Goal: Information Seeking & Learning: Compare options

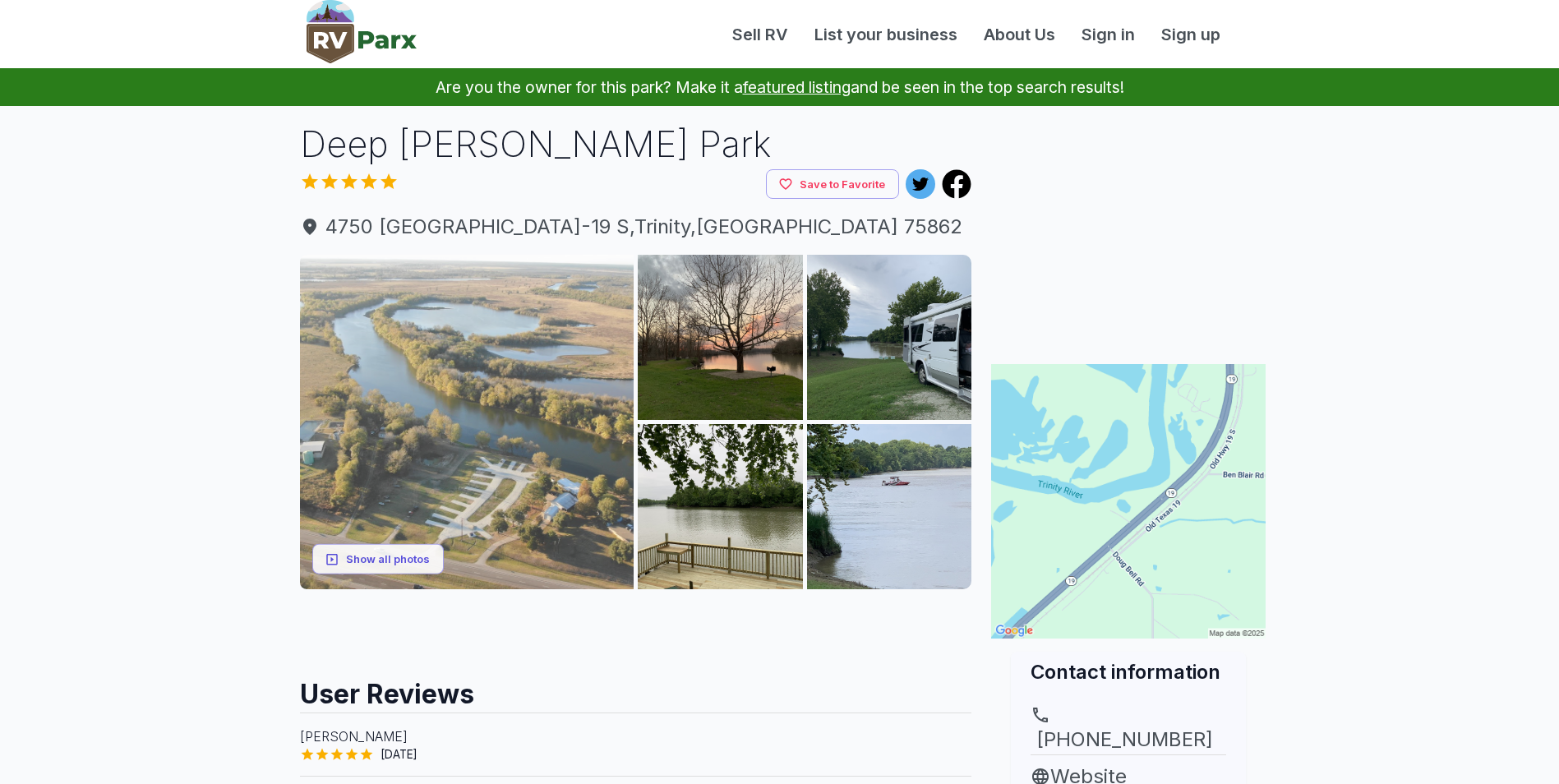
click at [521, 378] on img at bounding box center [466, 422] width 334 height 334
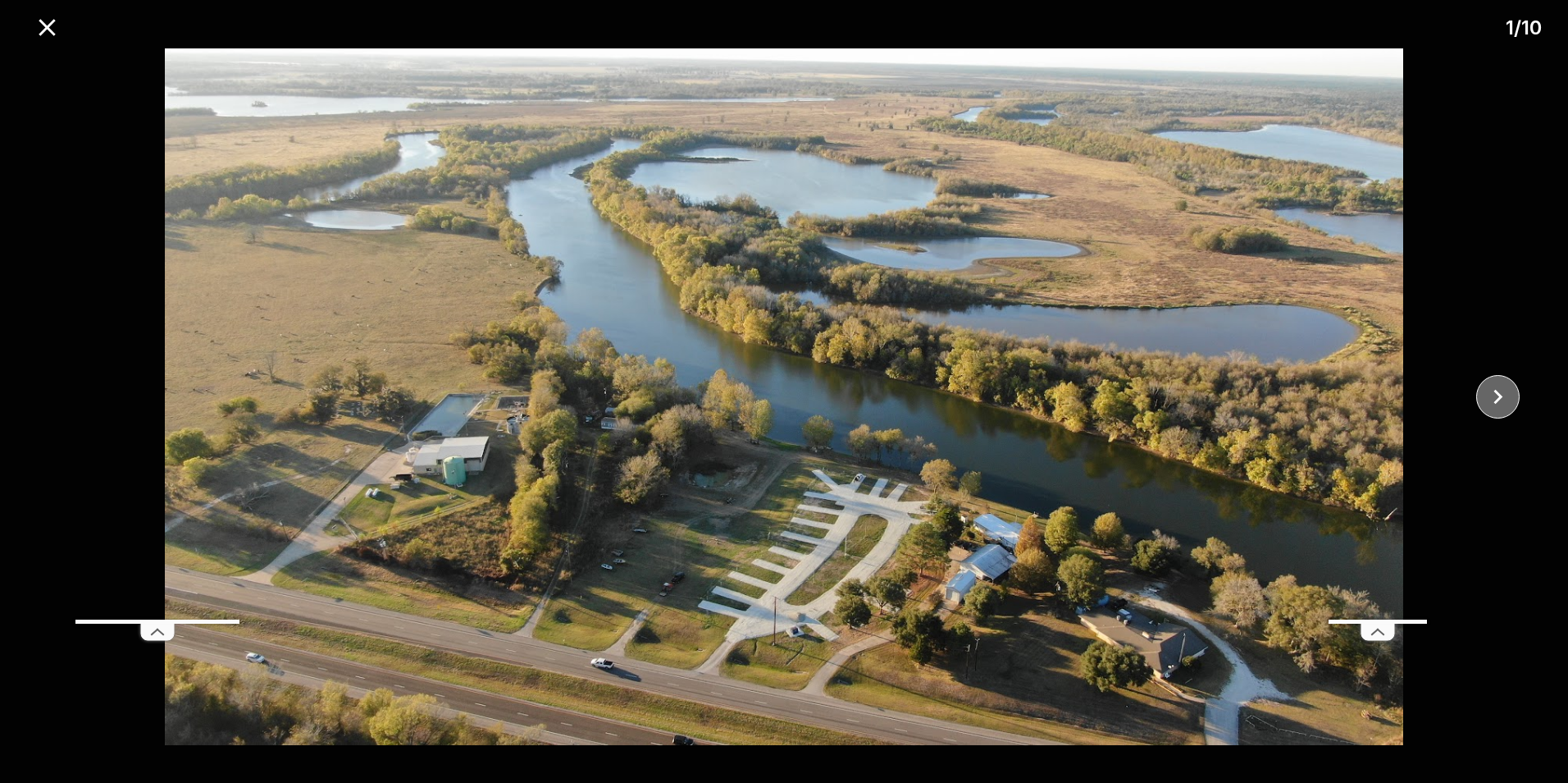
click at [1488, 397] on icon "close" at bounding box center [1497, 396] width 29 height 29
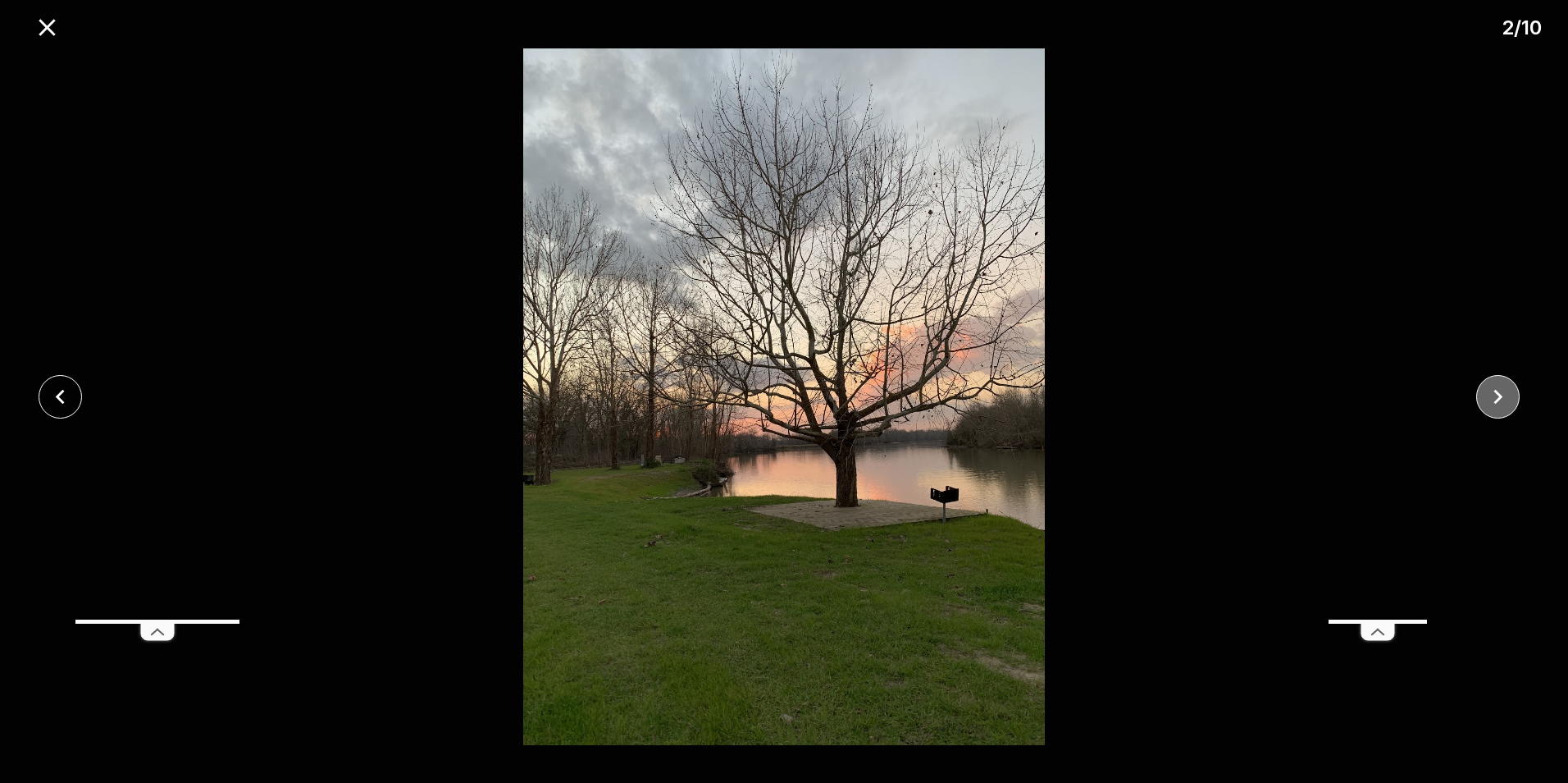
click at [1488, 397] on icon "close" at bounding box center [1497, 396] width 29 height 29
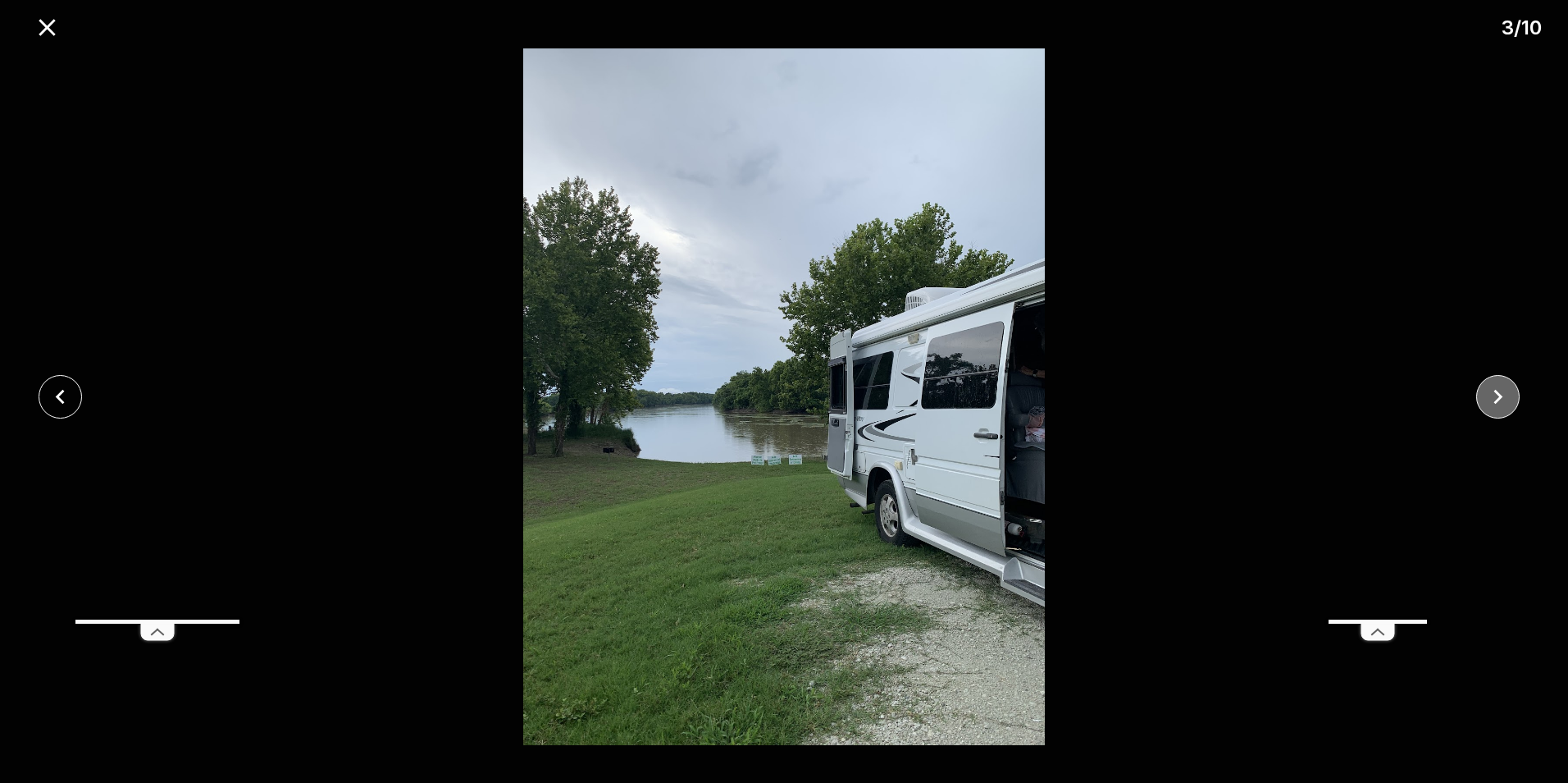
click at [1488, 397] on icon "close" at bounding box center [1497, 396] width 29 height 29
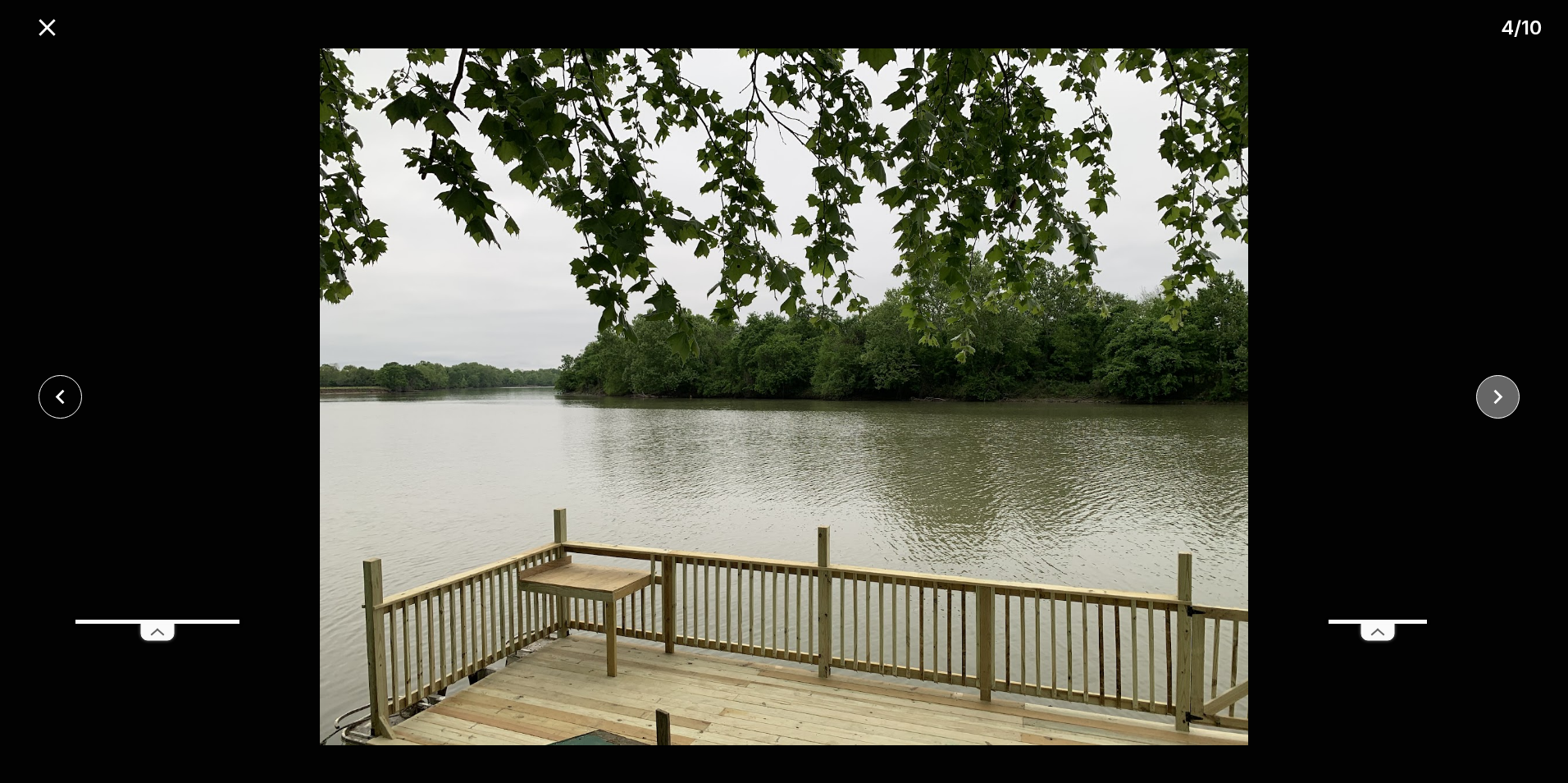
click at [1488, 397] on icon "close" at bounding box center [1497, 396] width 29 height 29
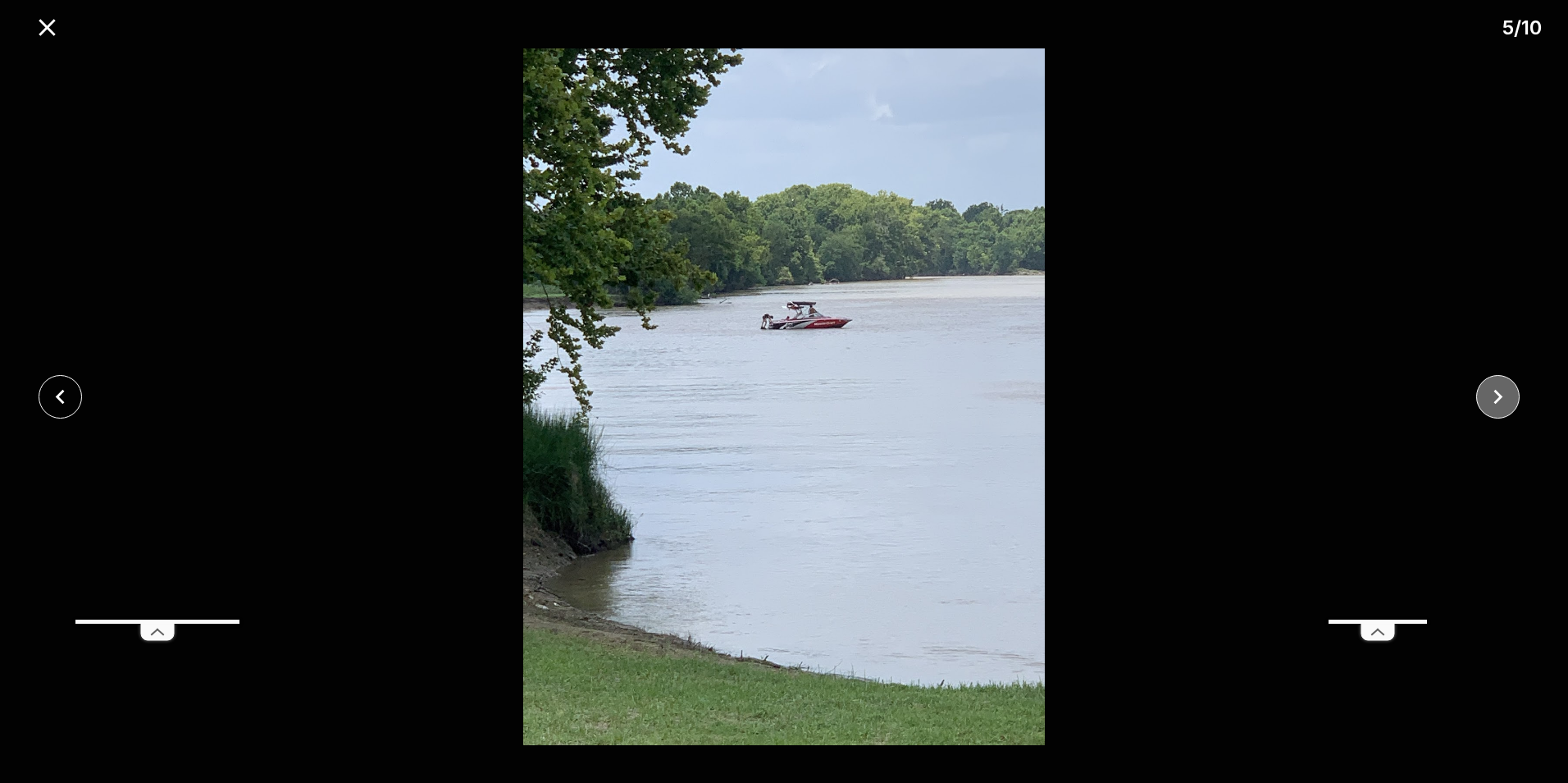
click at [1488, 397] on icon "close" at bounding box center [1497, 396] width 29 height 29
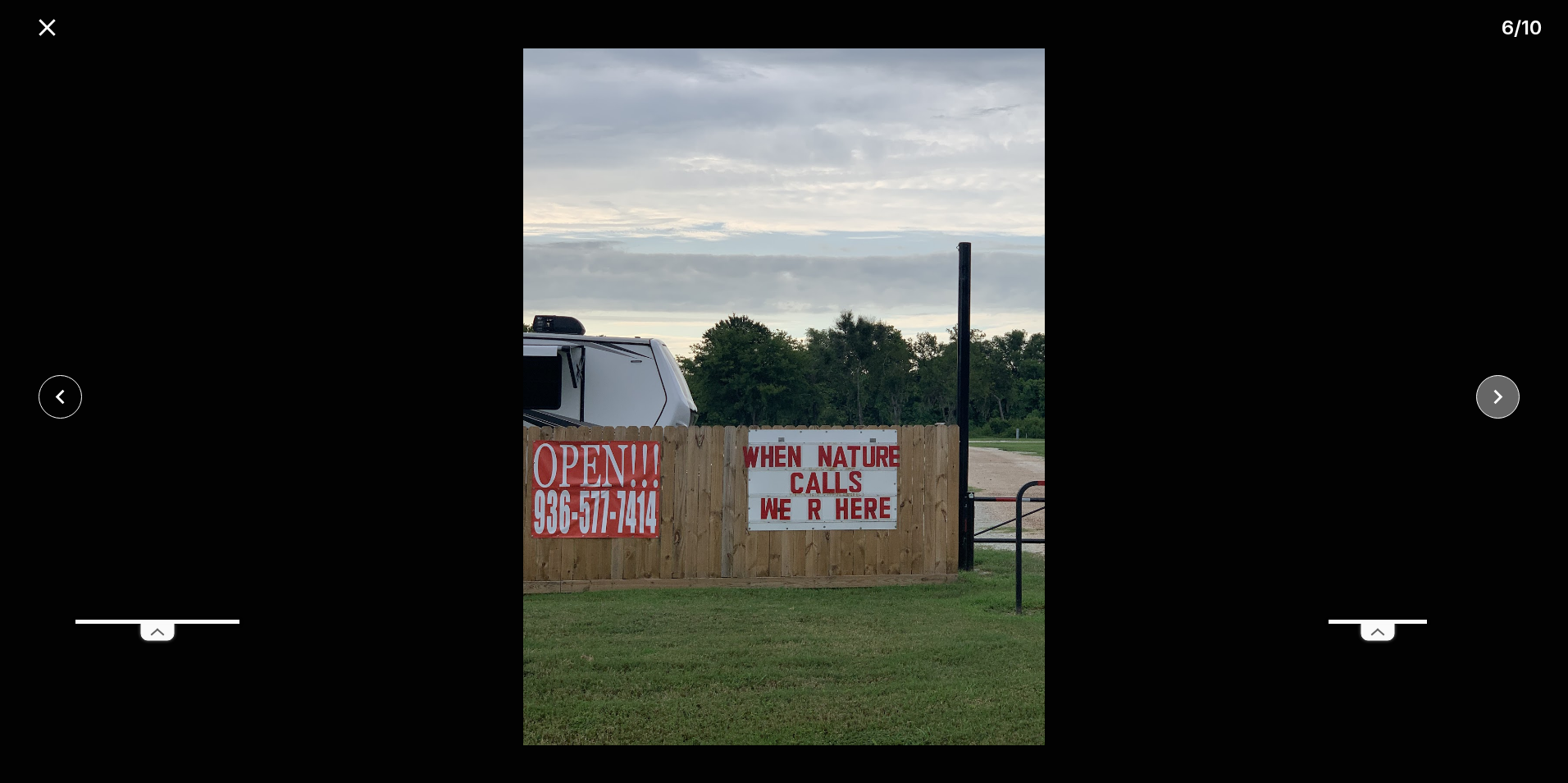
click at [1488, 397] on icon "close" at bounding box center [1497, 396] width 29 height 29
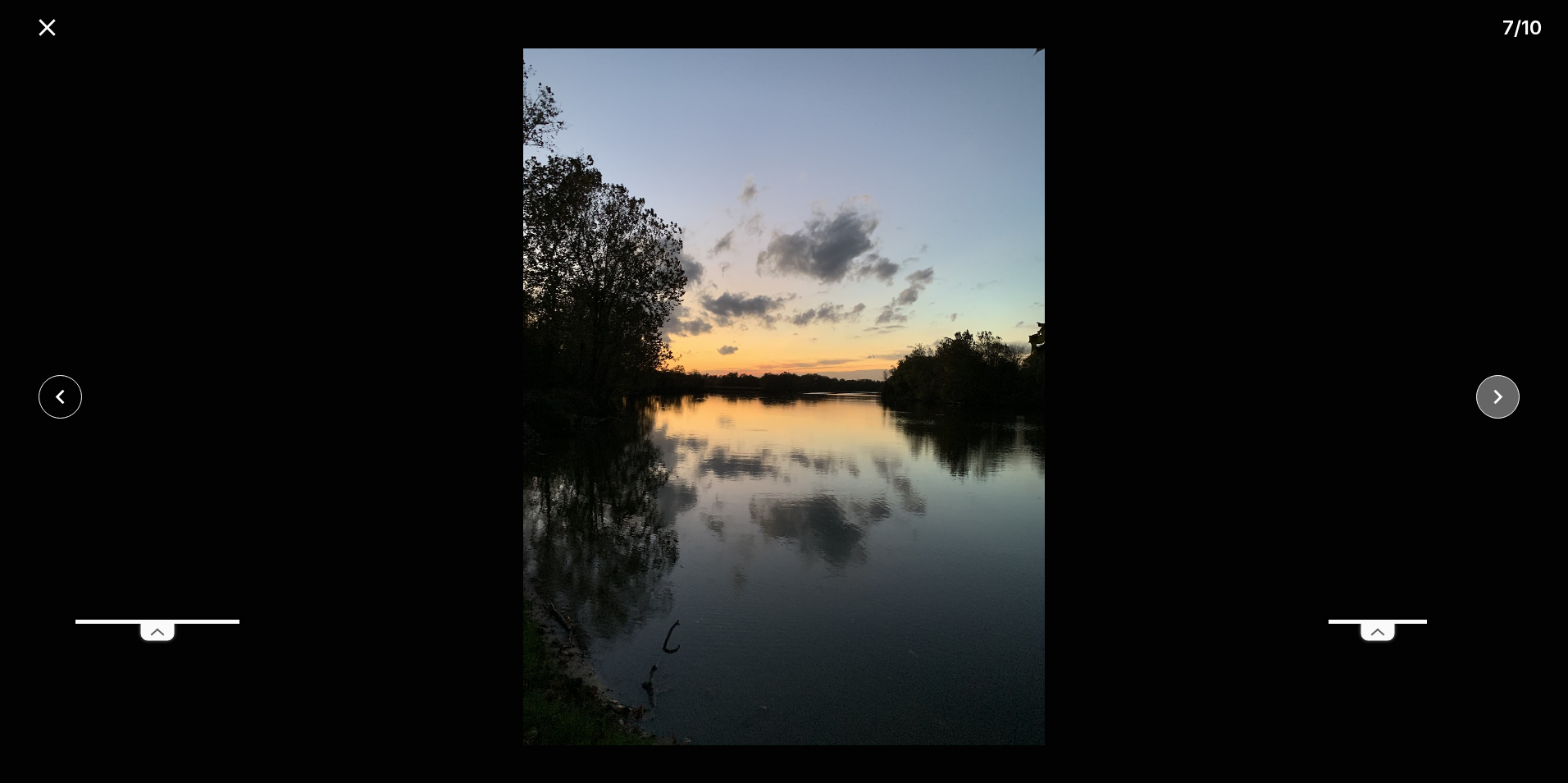
click at [1488, 397] on icon "close" at bounding box center [1497, 396] width 29 height 29
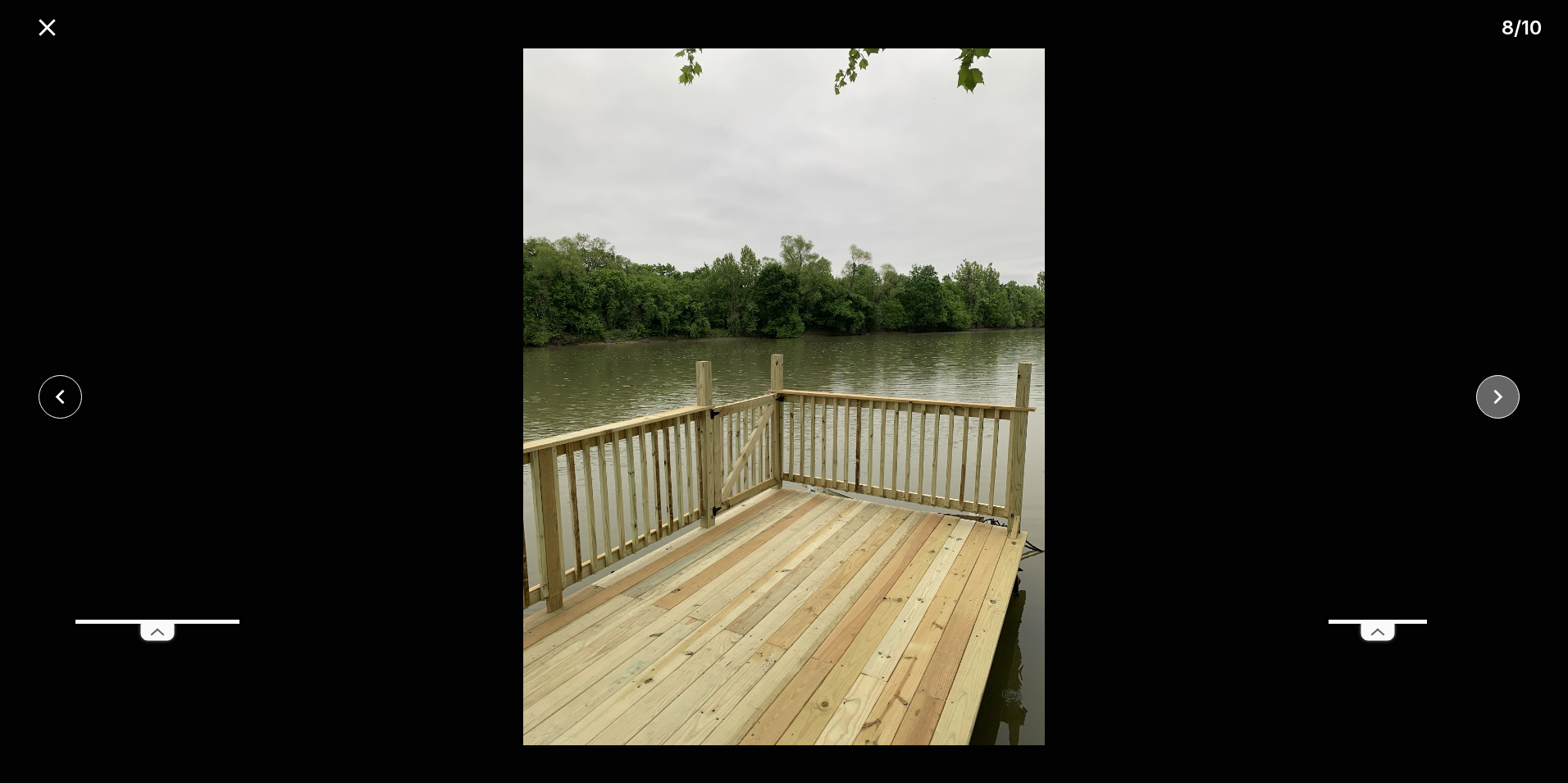
click at [1488, 397] on icon "close" at bounding box center [1497, 396] width 29 height 29
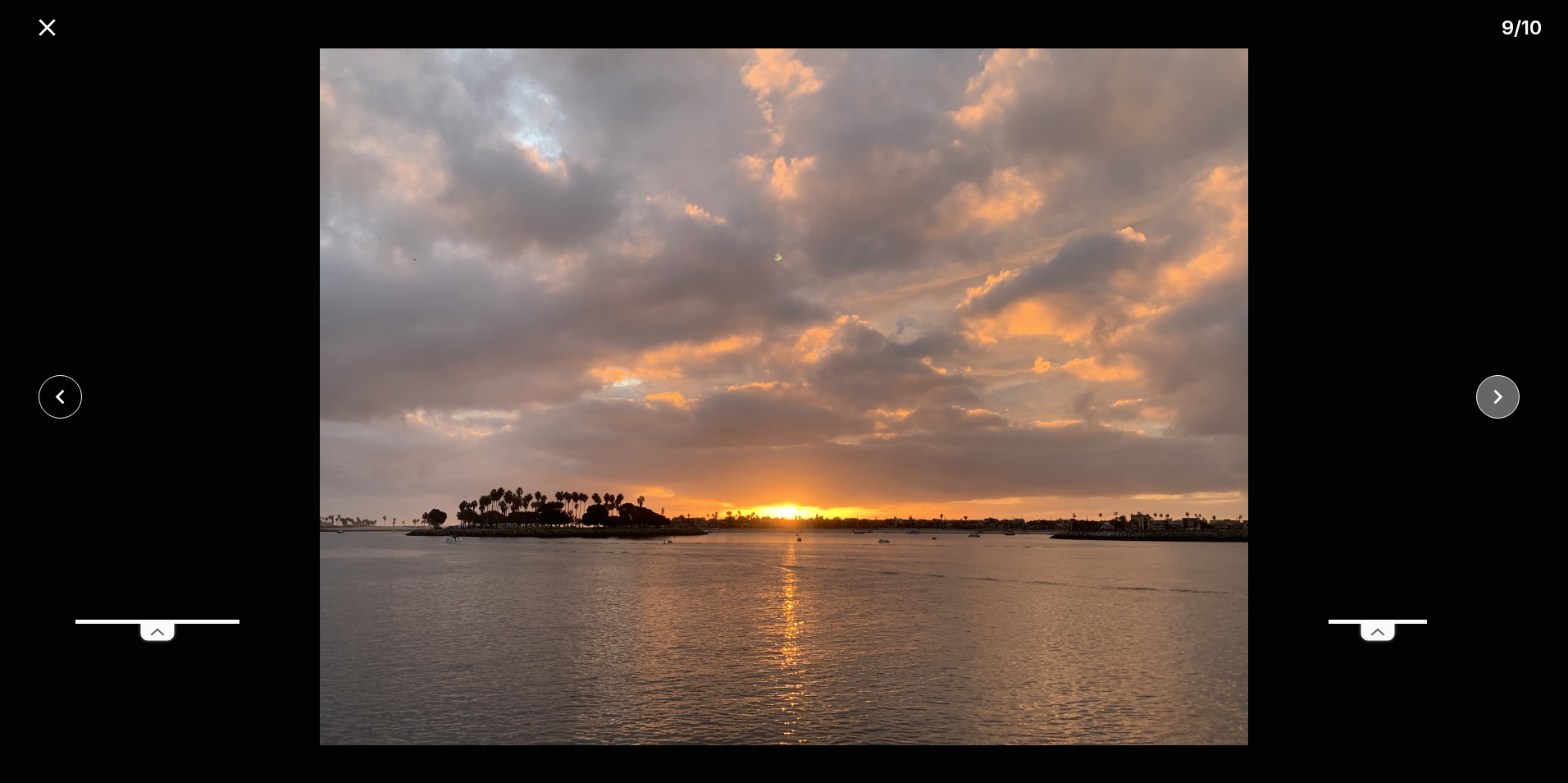
click at [1488, 397] on icon "close" at bounding box center [1497, 396] width 29 height 29
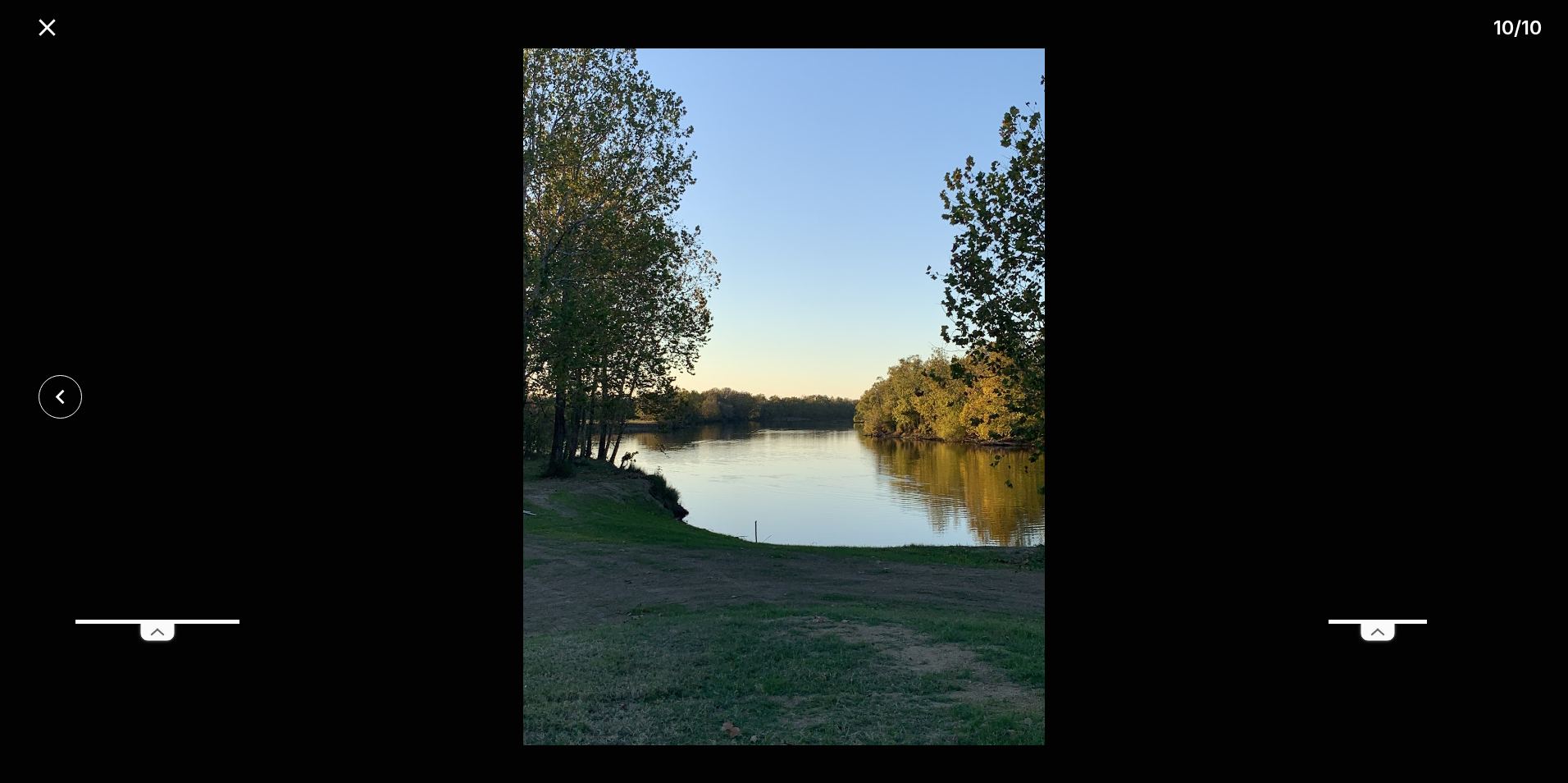
click at [1488, 397] on div at bounding box center [784, 396] width 1568 height 696
click at [46, 27] on icon "close" at bounding box center [46, 27] width 17 height 17
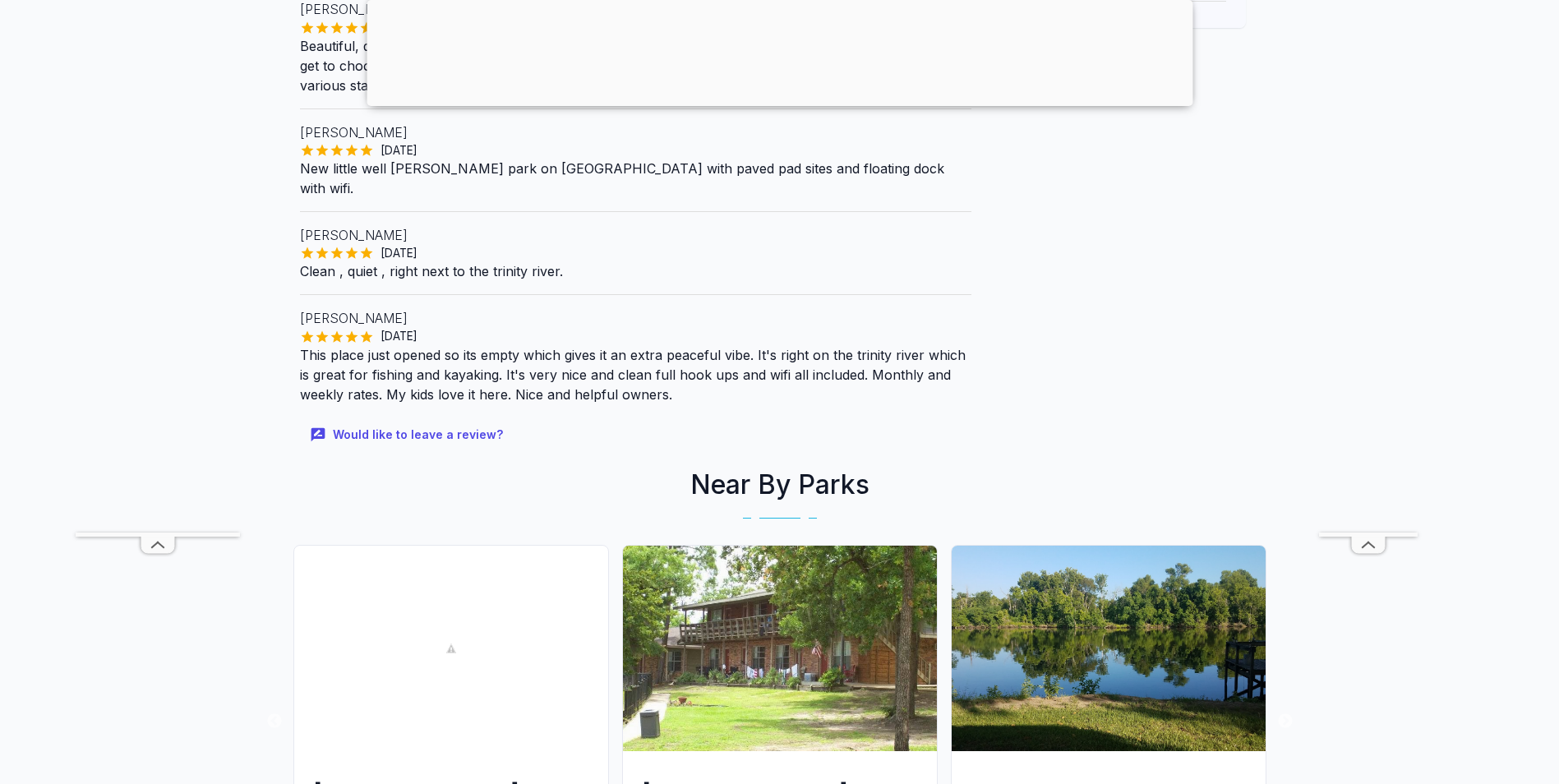
scroll to position [1068, 0]
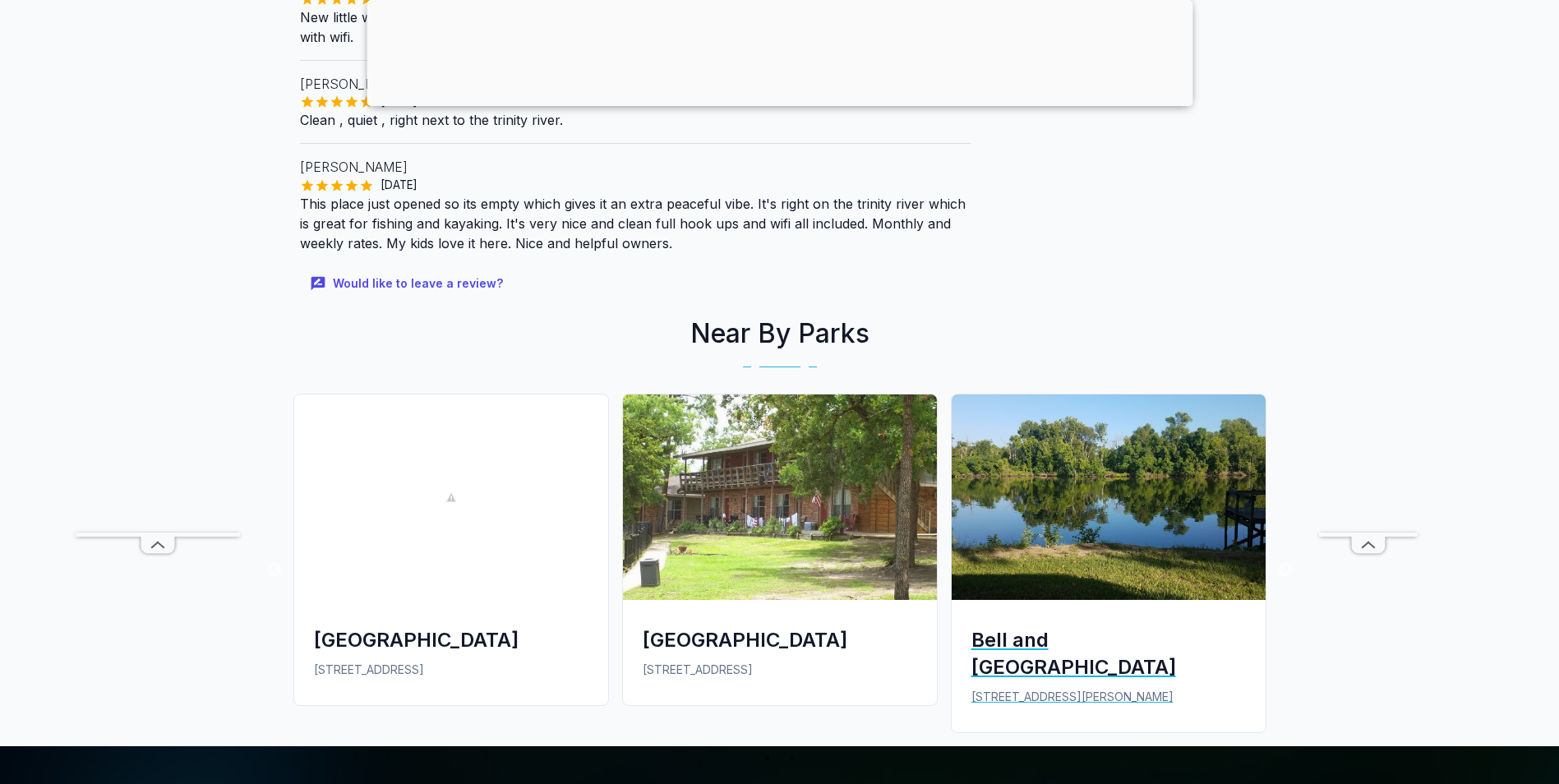
click at [1081, 625] on div "Bell and [GEOGRAPHIC_DATA]" at bounding box center [1109, 652] width 275 height 54
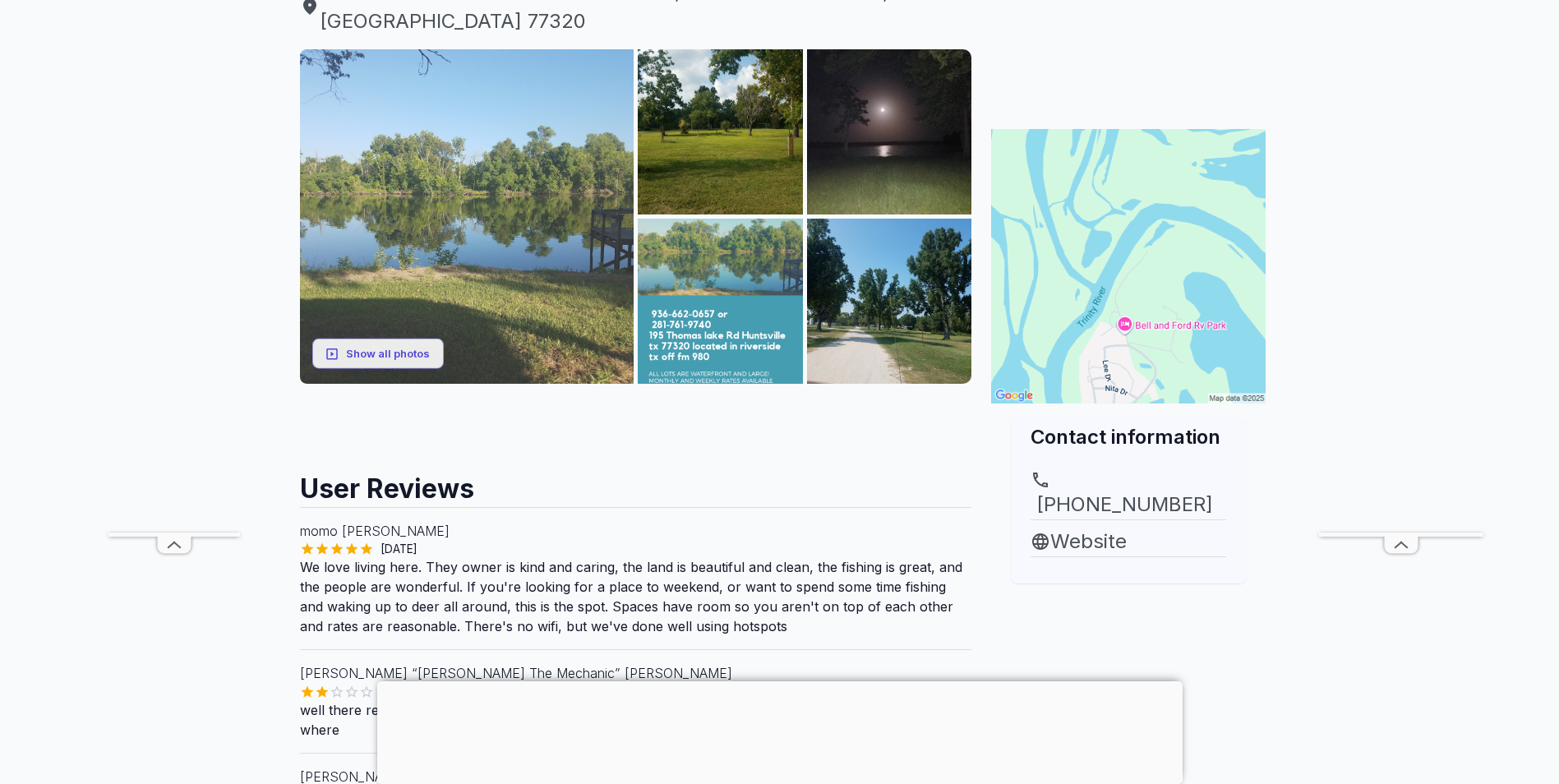
scroll to position [164, 0]
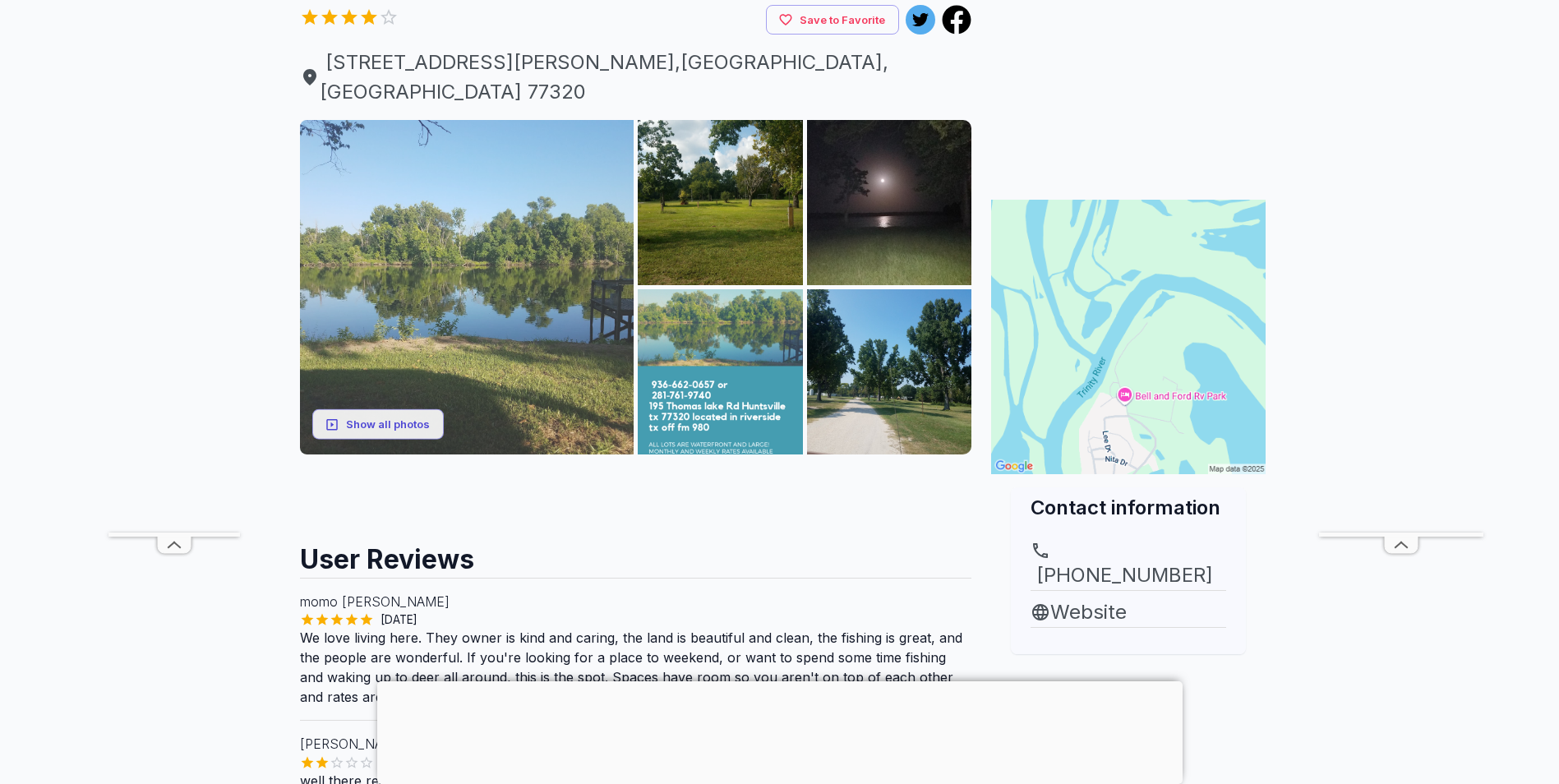
click at [451, 211] on img at bounding box center [466, 287] width 334 height 334
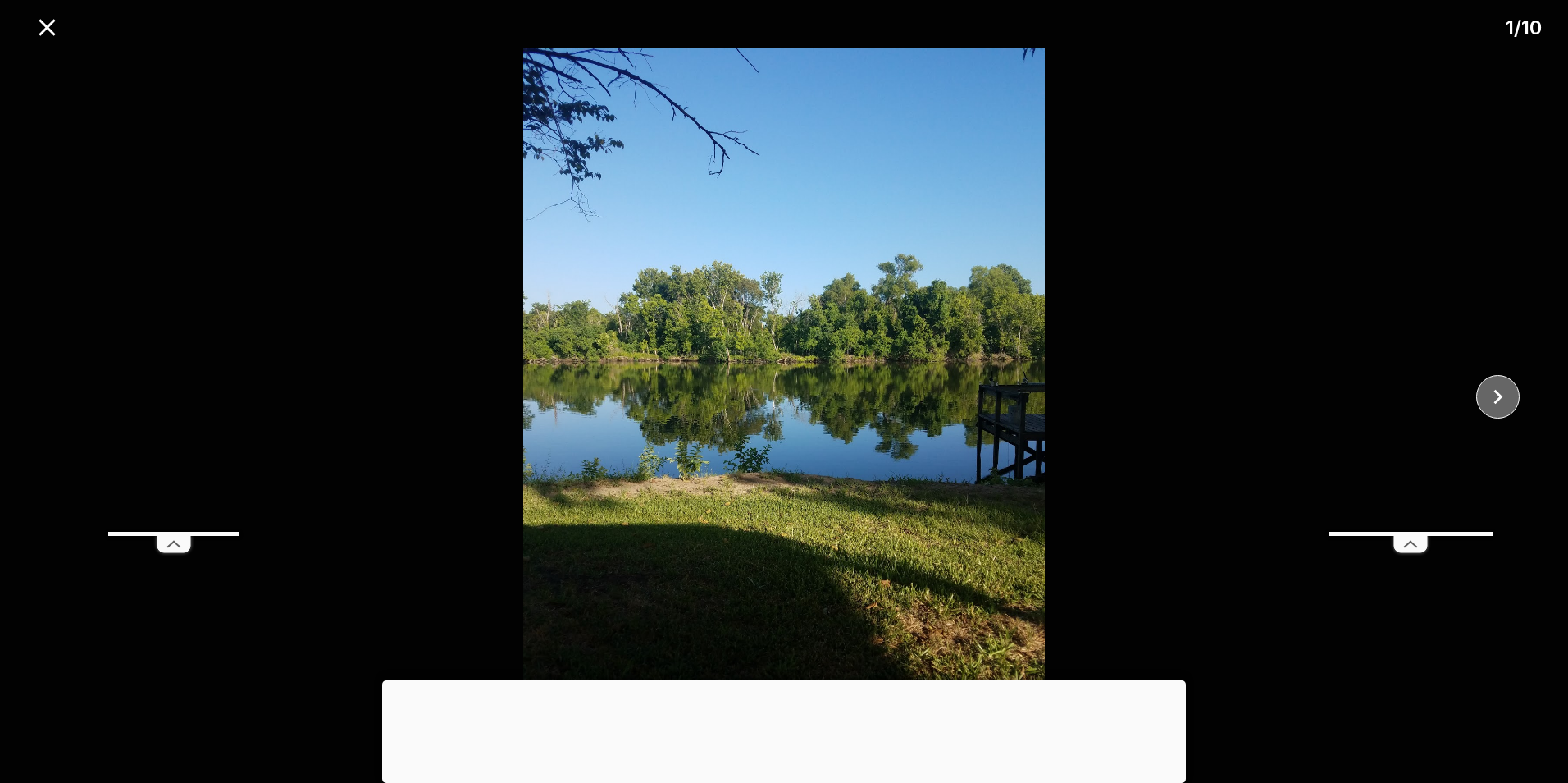
click at [1497, 392] on icon "close" at bounding box center [1497, 396] width 9 height 15
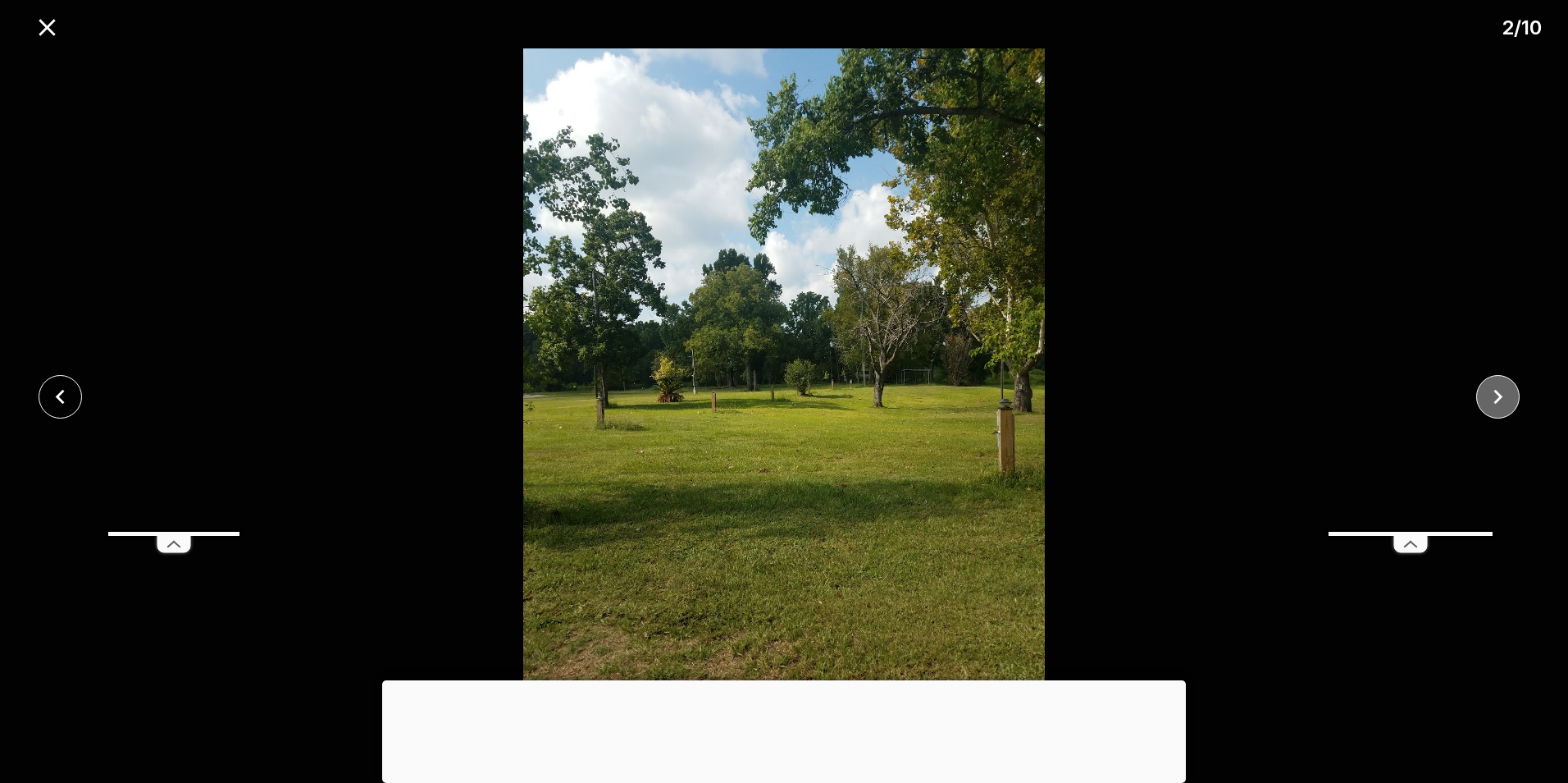
click at [1497, 392] on icon "close" at bounding box center [1497, 396] width 9 height 15
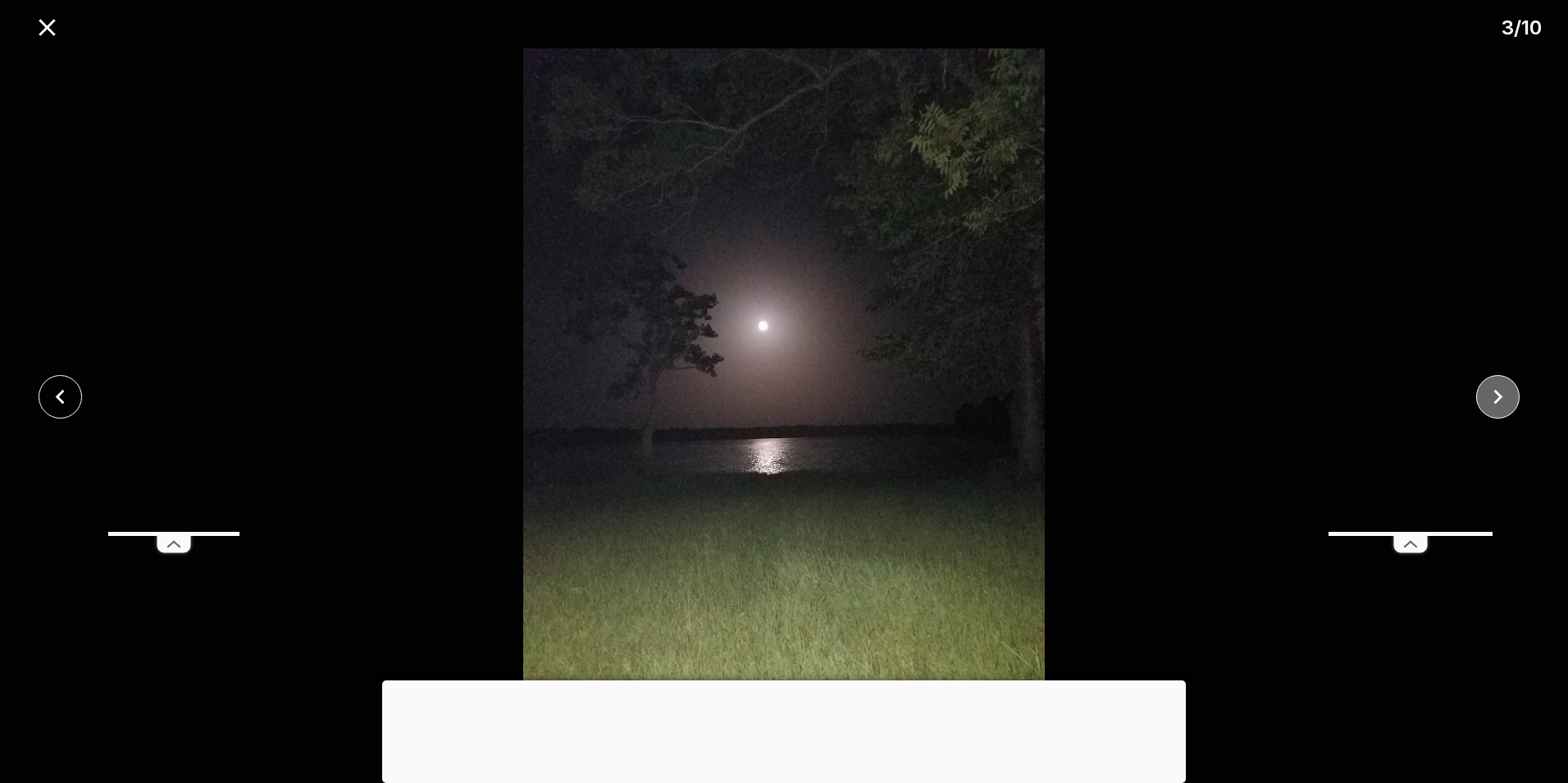
click at [1497, 392] on icon "close" at bounding box center [1497, 396] width 9 height 15
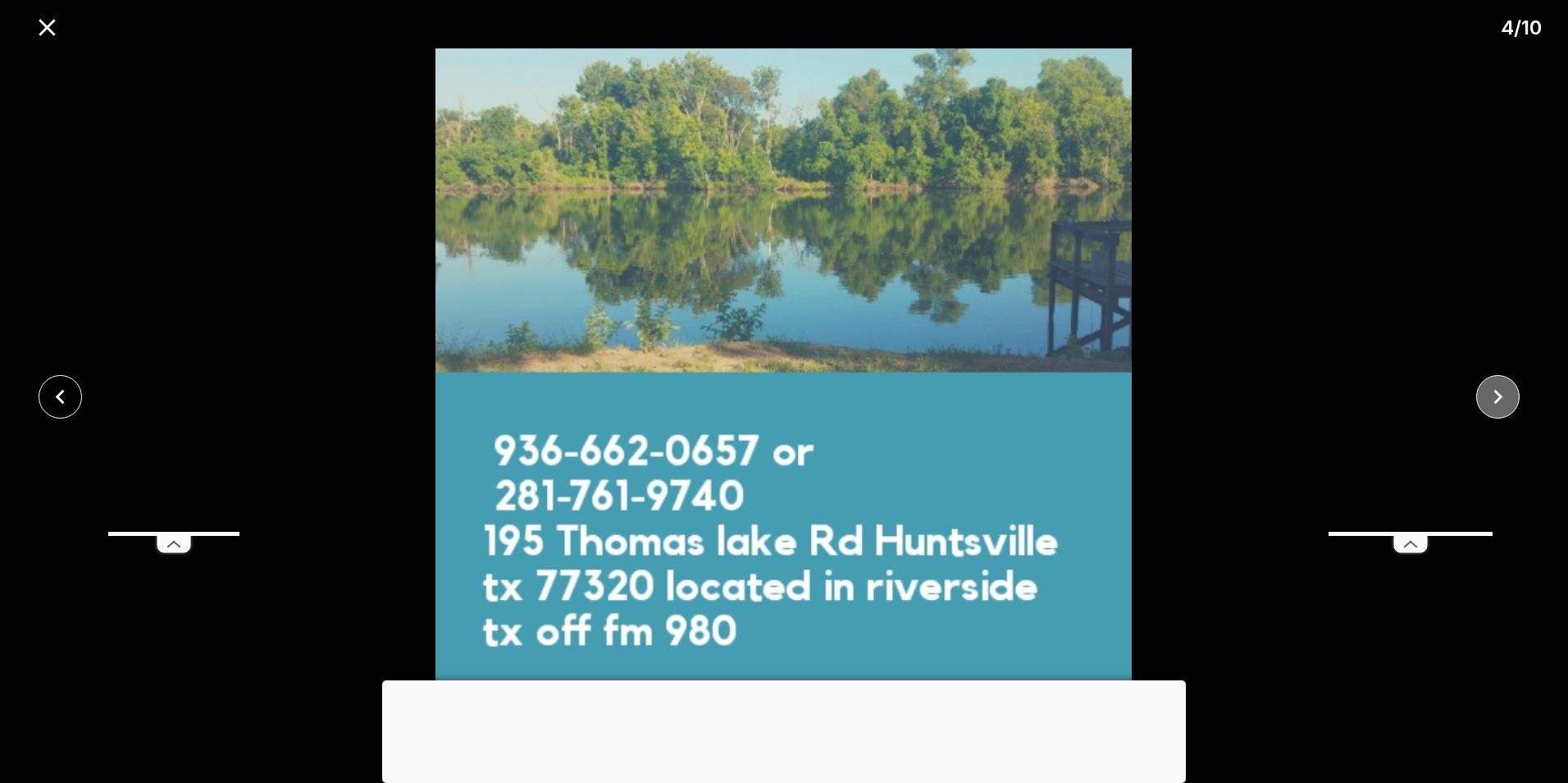
click at [1497, 392] on icon "close" at bounding box center [1497, 396] width 9 height 15
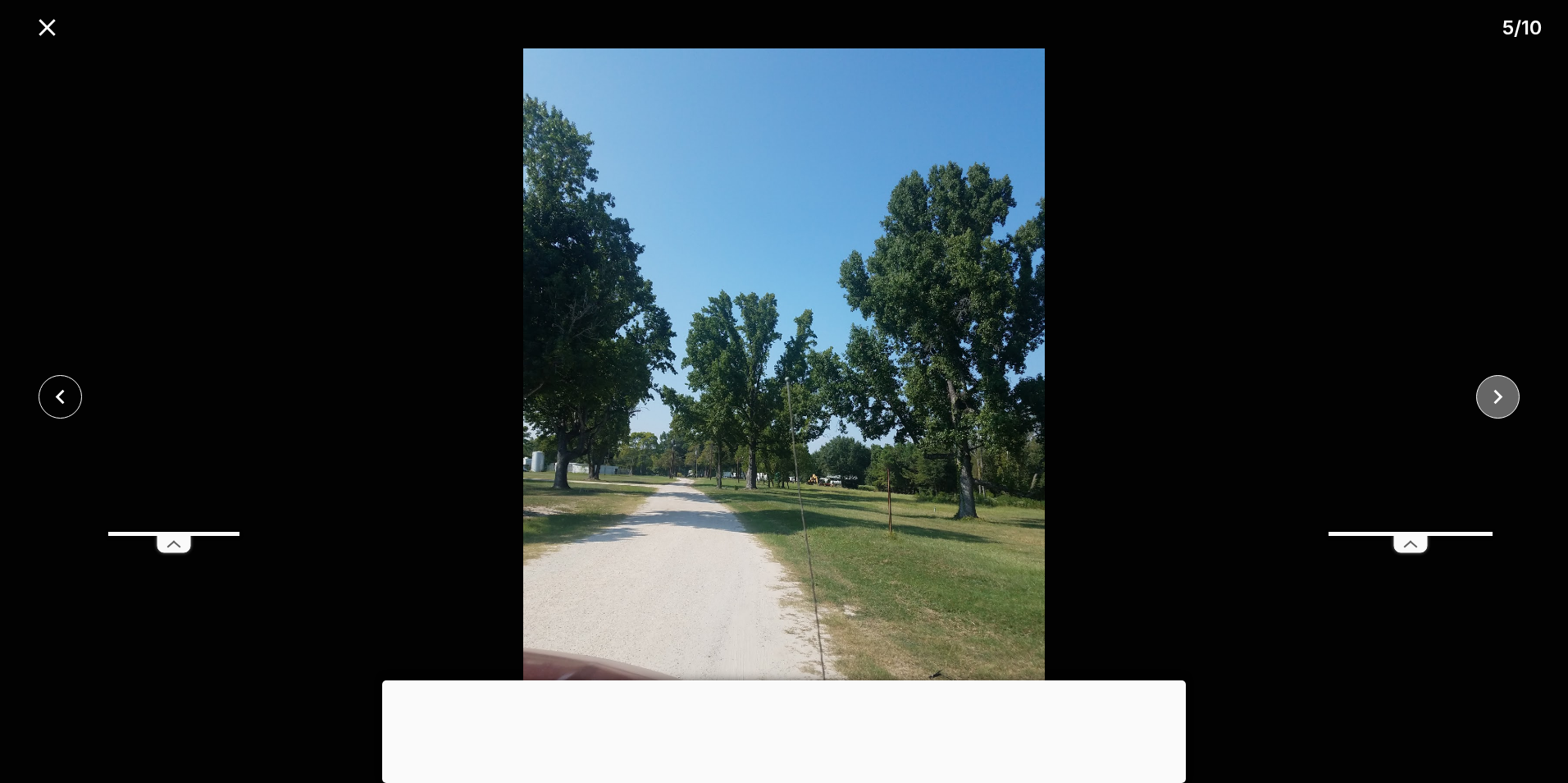
click at [1497, 392] on icon "close" at bounding box center [1497, 396] width 9 height 15
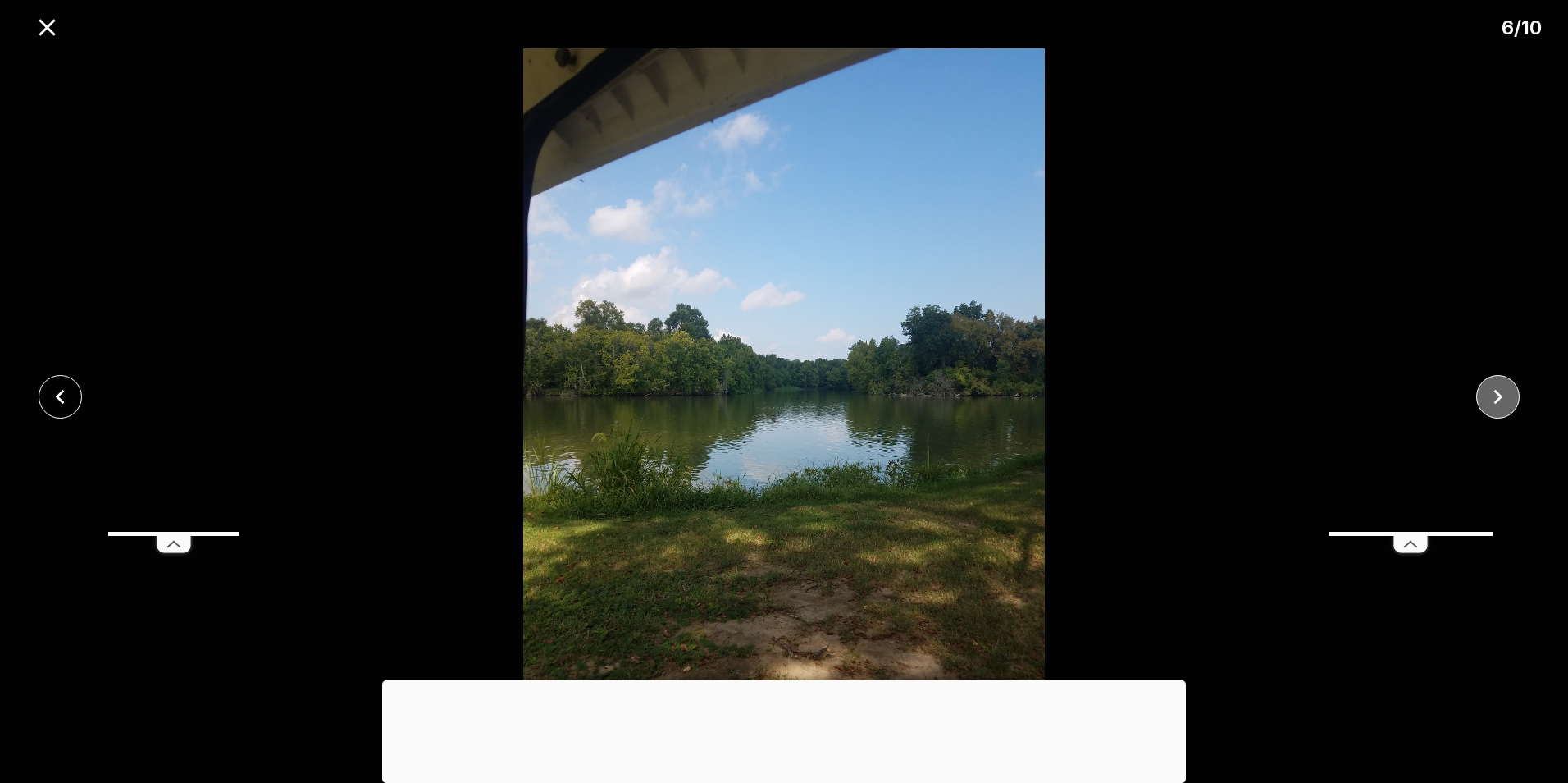
click at [1497, 392] on icon "close" at bounding box center [1497, 396] width 9 height 15
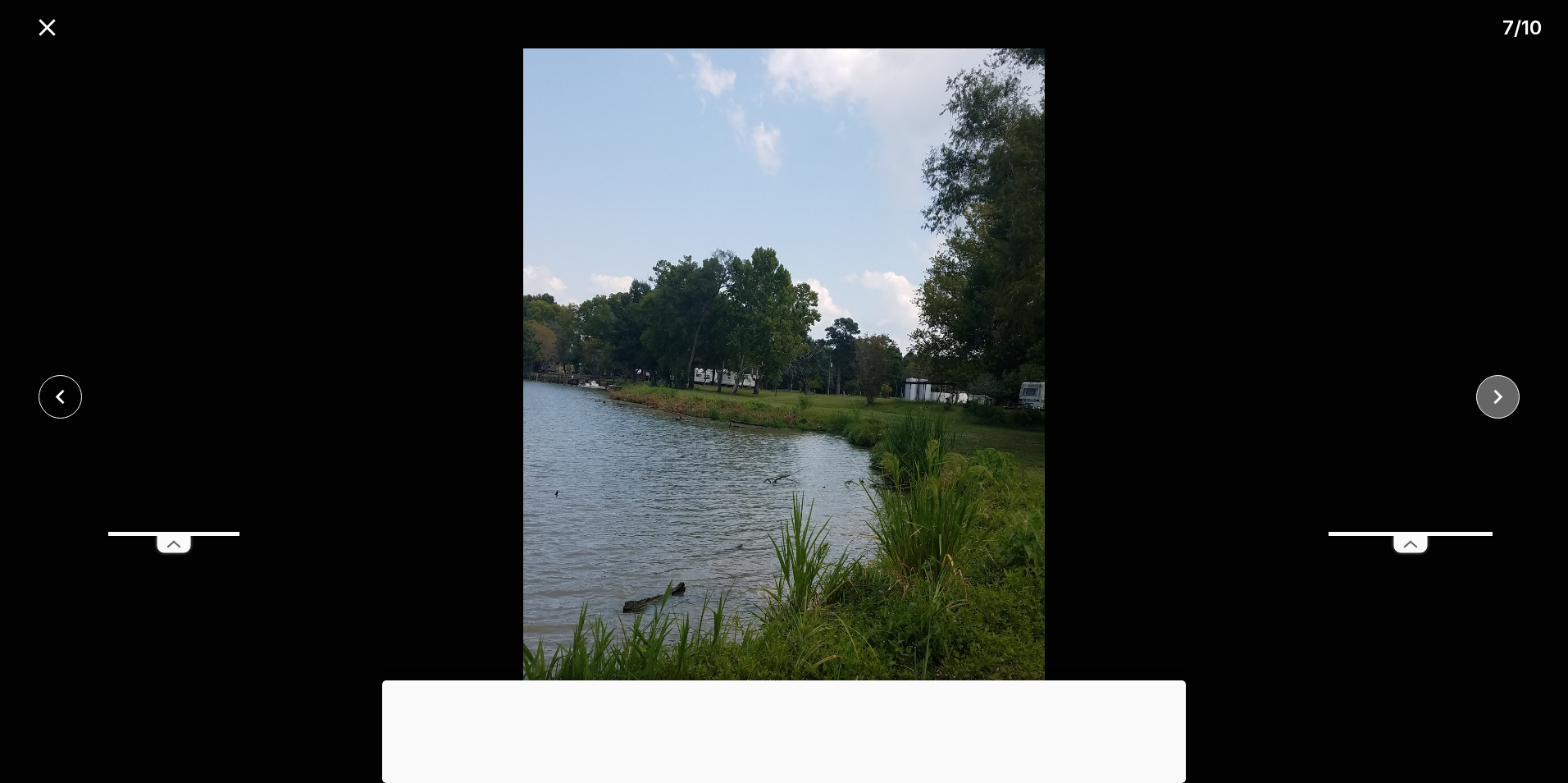
click at [1497, 392] on icon "close" at bounding box center [1497, 396] width 9 height 15
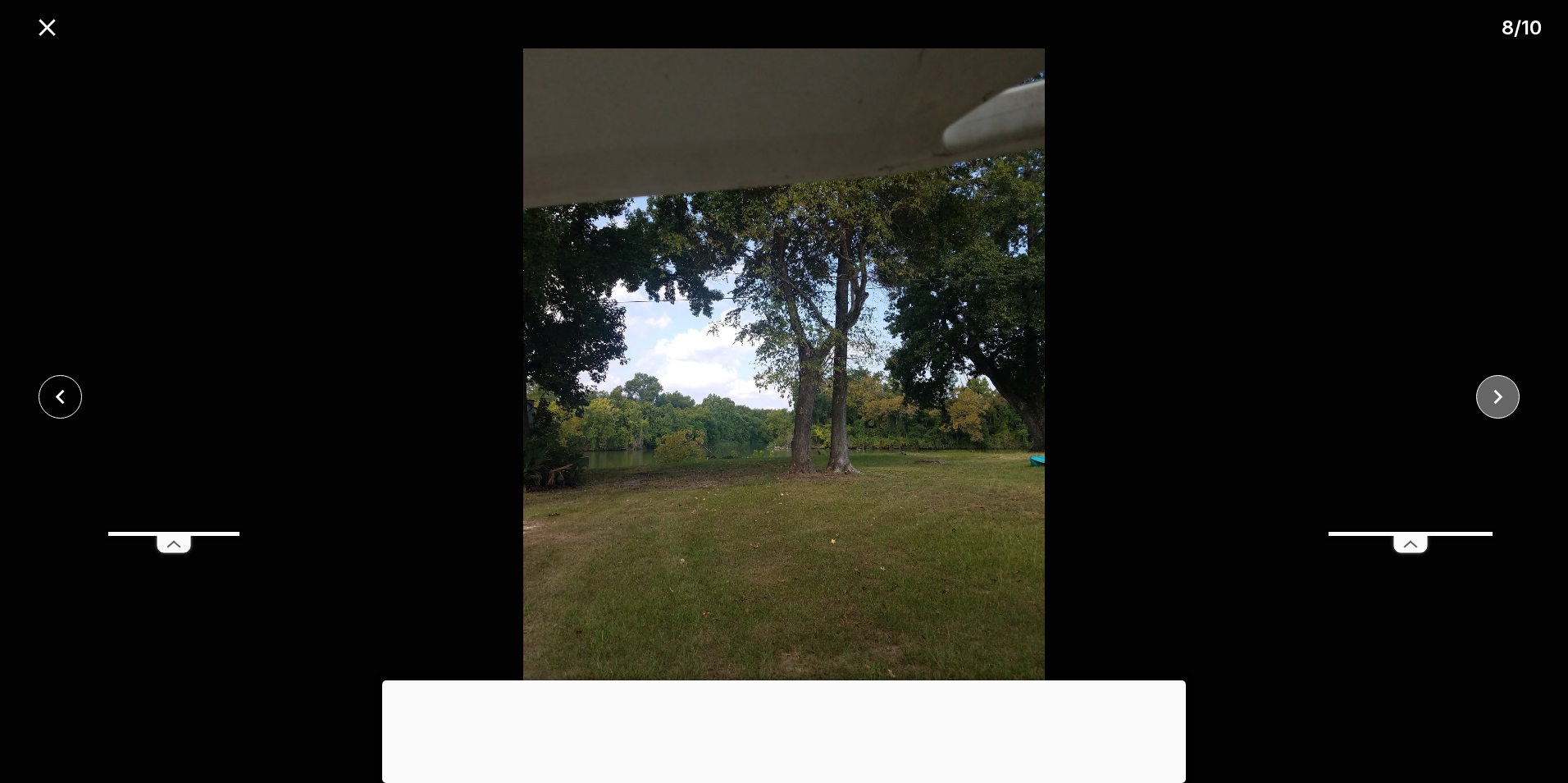
click at [1497, 392] on icon "close" at bounding box center [1497, 396] width 9 height 15
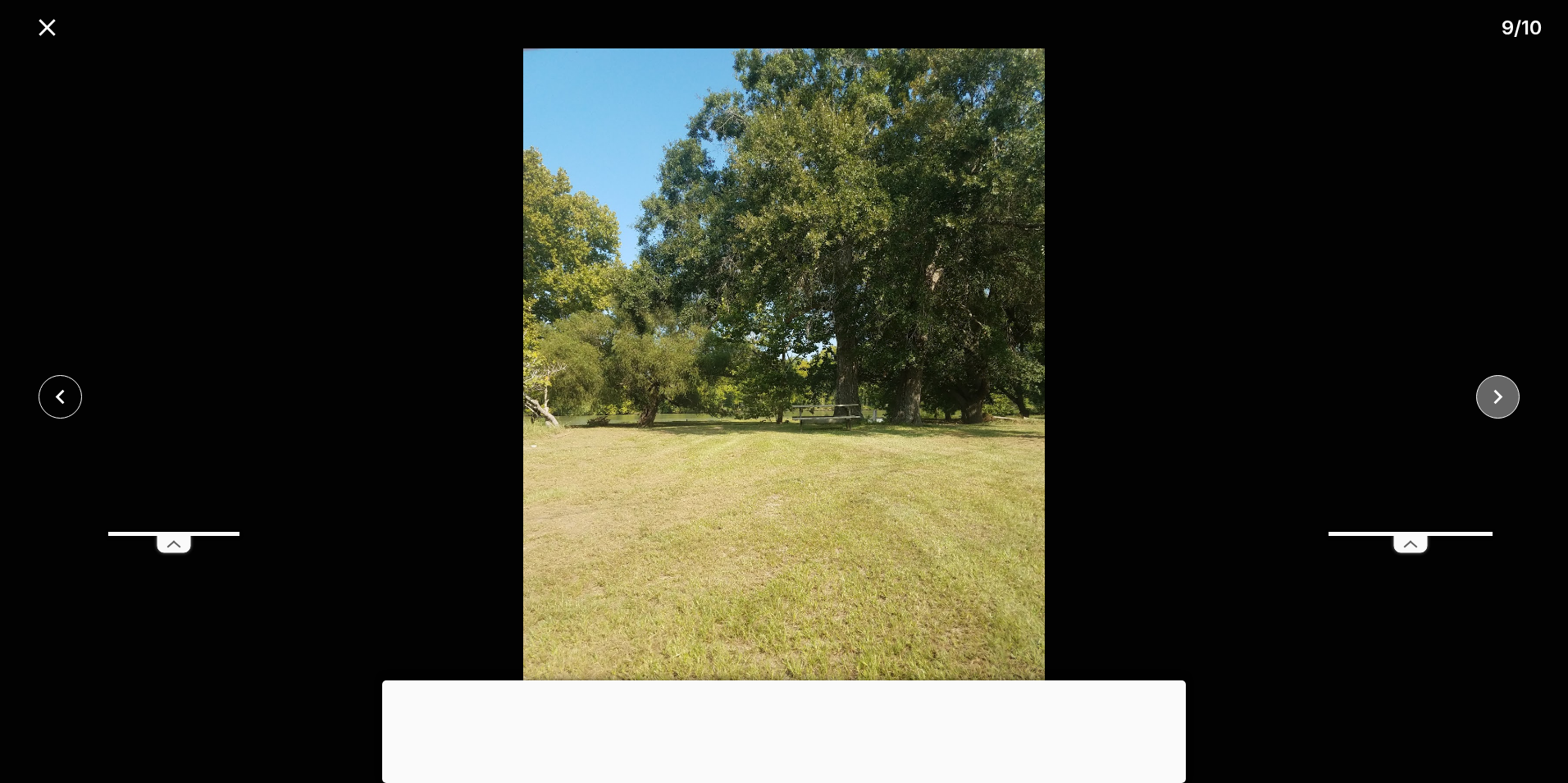
click at [1497, 392] on icon "close" at bounding box center [1497, 396] width 9 height 15
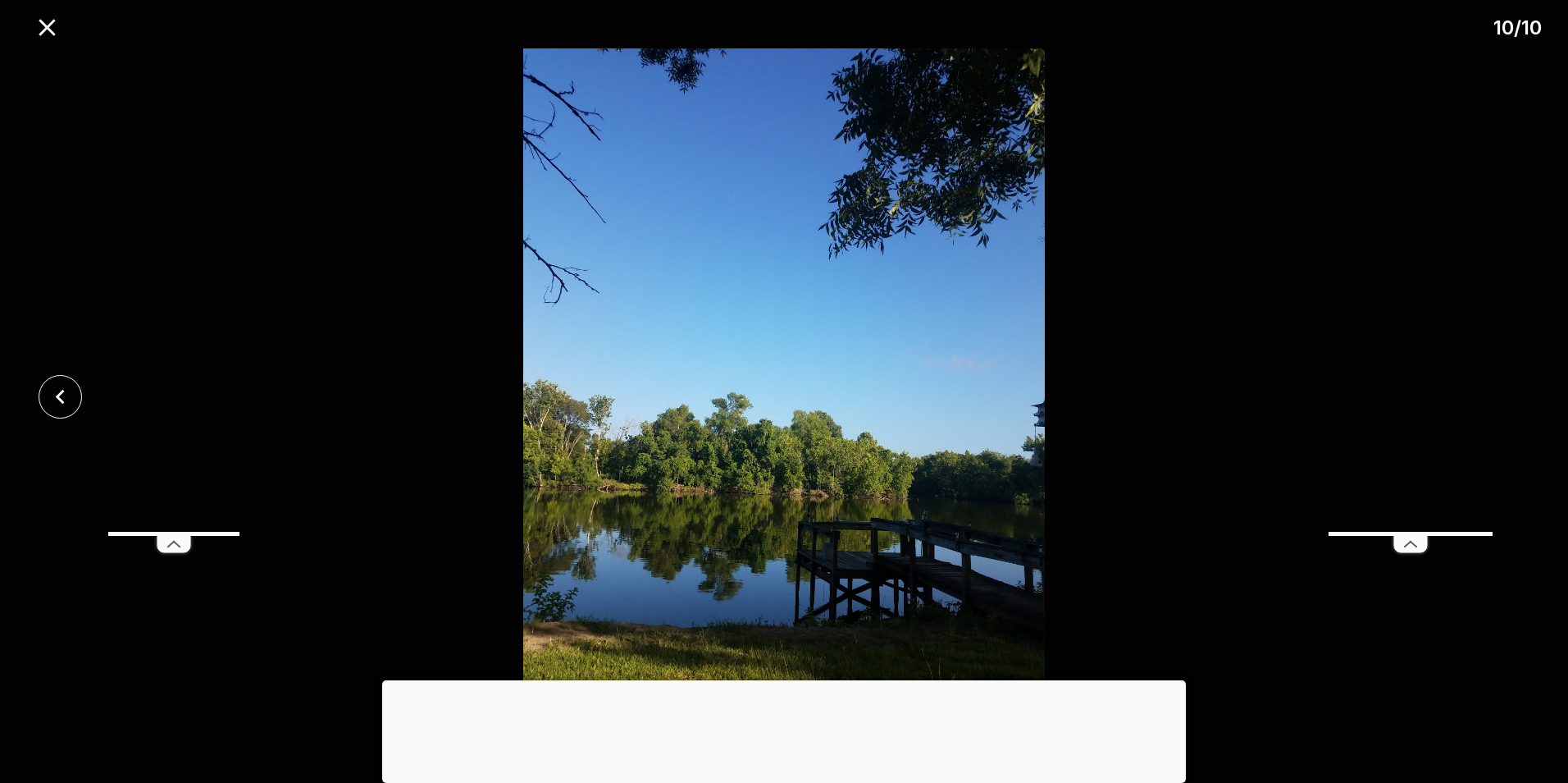
click at [1497, 392] on div at bounding box center [784, 396] width 1568 height 696
click at [57, 32] on icon "close" at bounding box center [46, 27] width 29 height 29
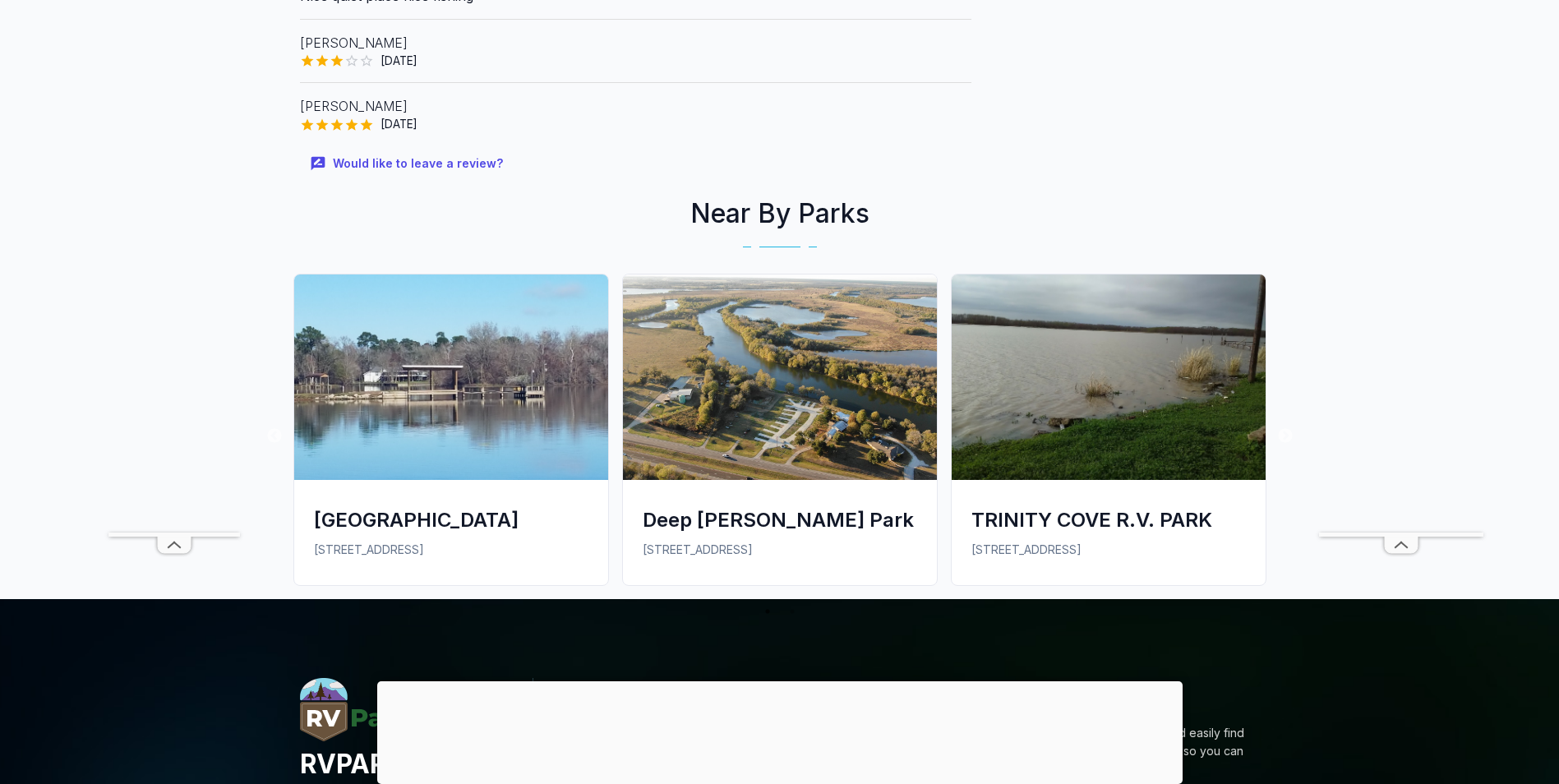
scroll to position [1068, 0]
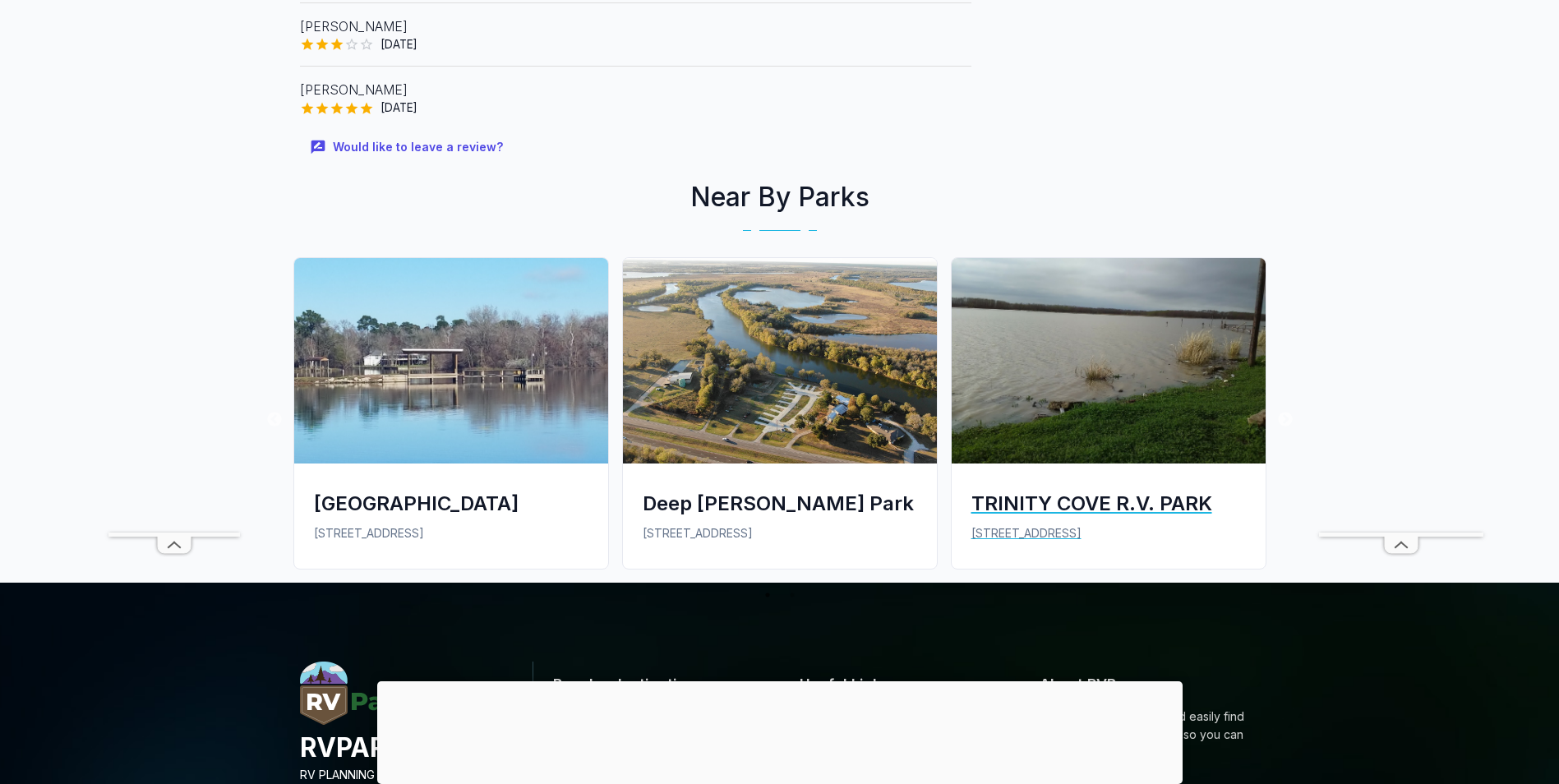
click at [1166, 490] on div "TRINITY COVE R.V. PARK" at bounding box center [1109, 503] width 275 height 28
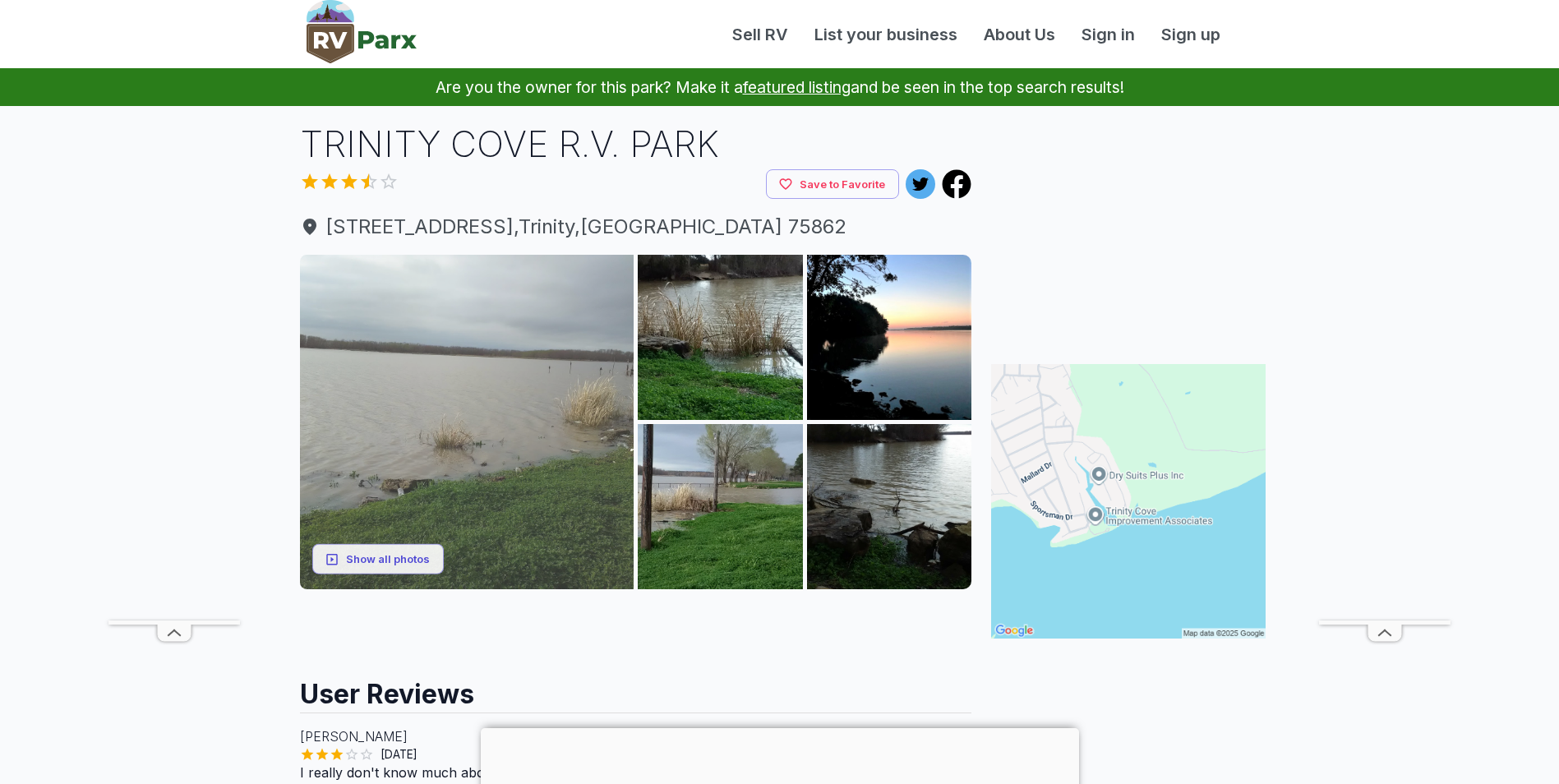
click at [504, 388] on img at bounding box center [466, 422] width 334 height 334
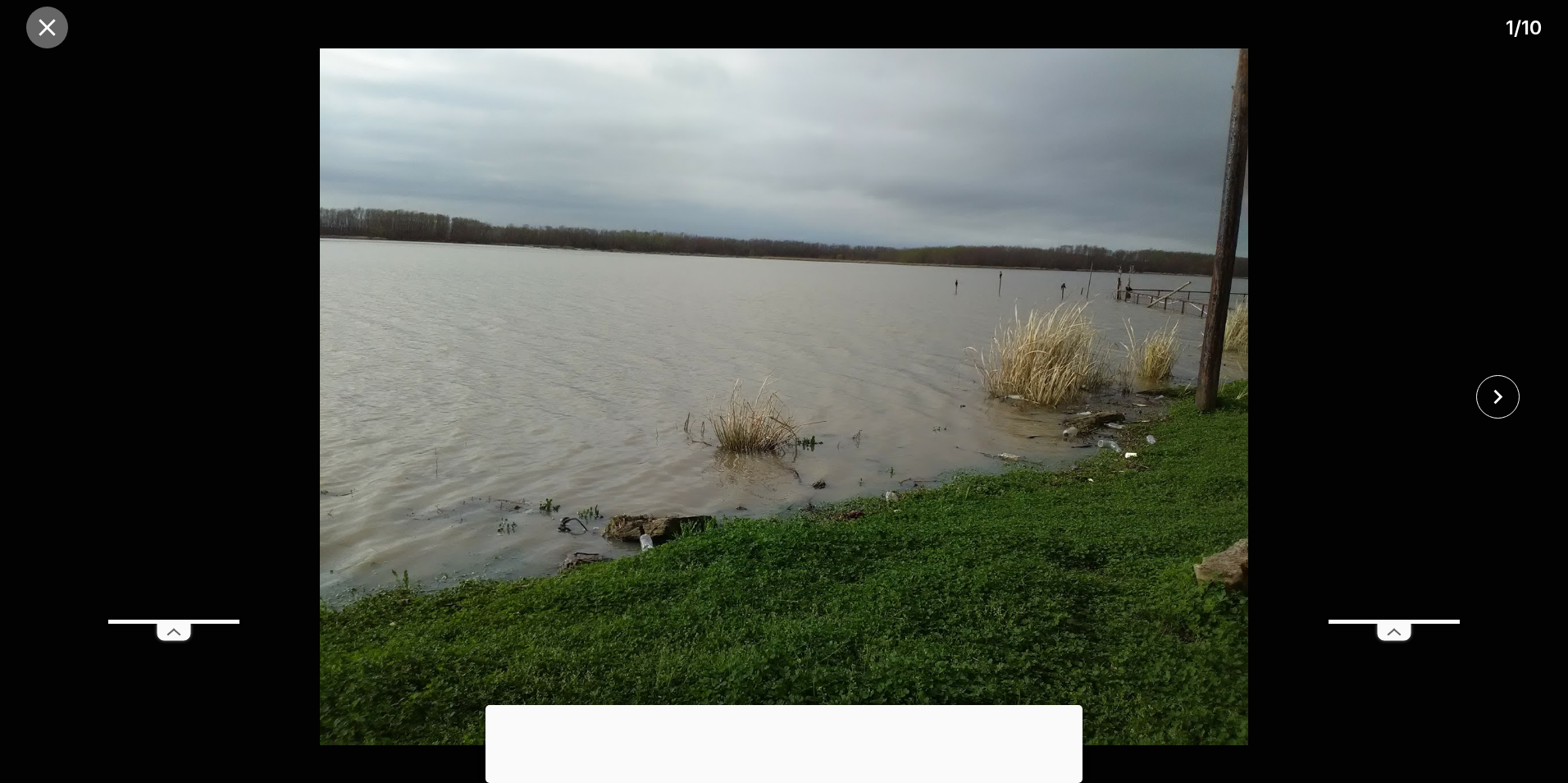
click at [39, 16] on icon "close" at bounding box center [46, 27] width 29 height 29
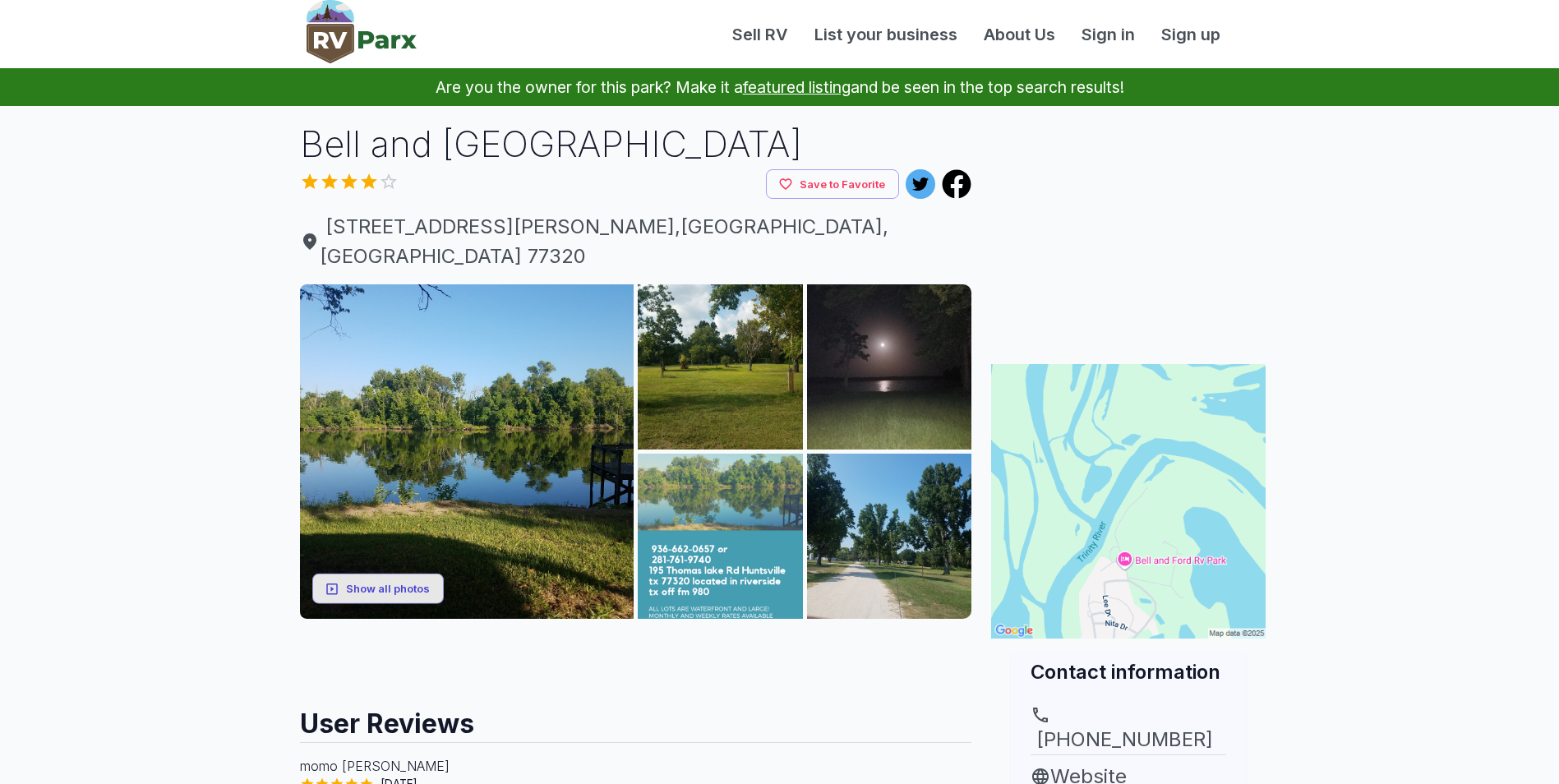
scroll to position [1068, 0]
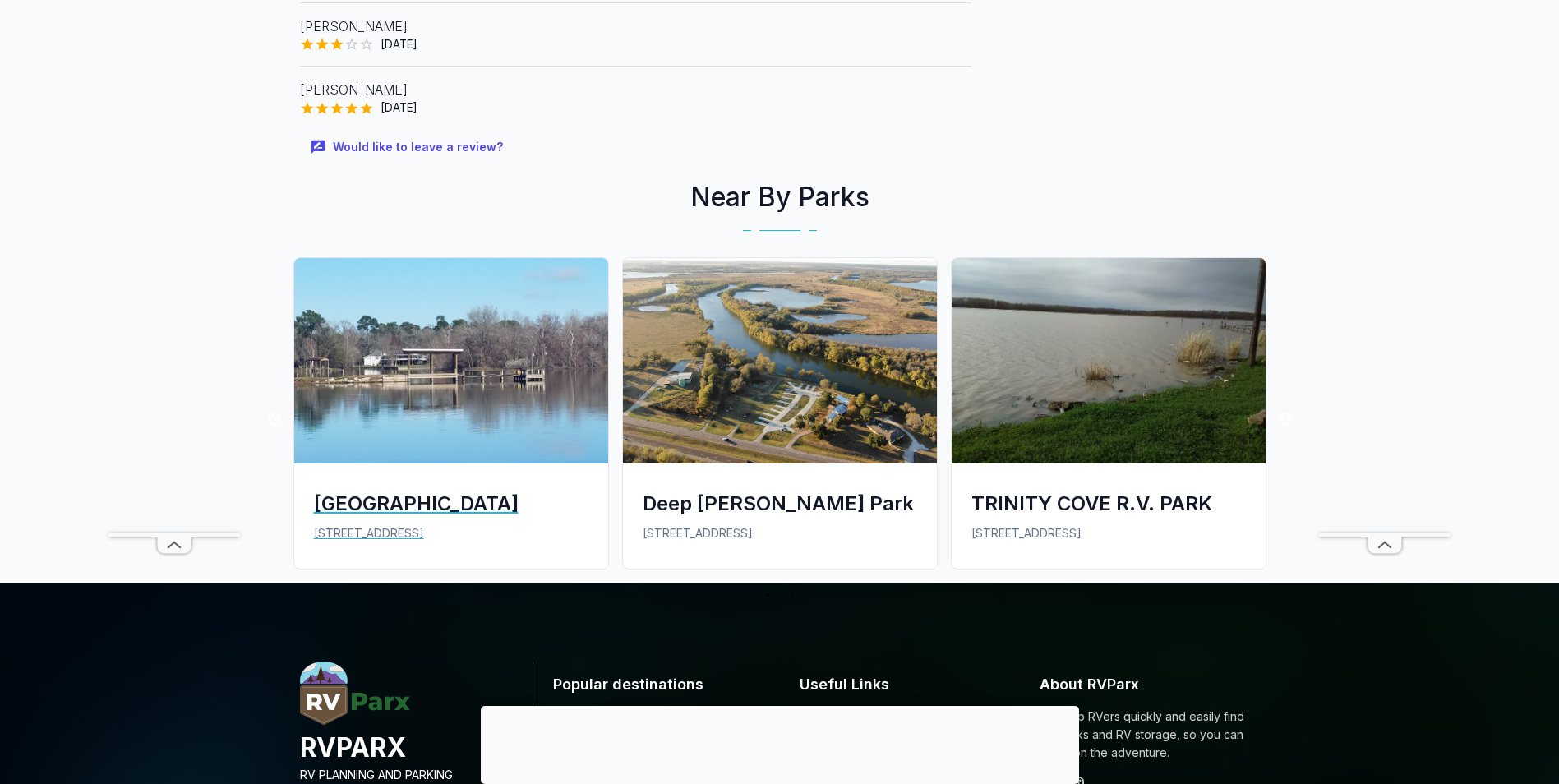
click at [384, 490] on div "[GEOGRAPHIC_DATA]" at bounding box center [451, 503] width 275 height 28
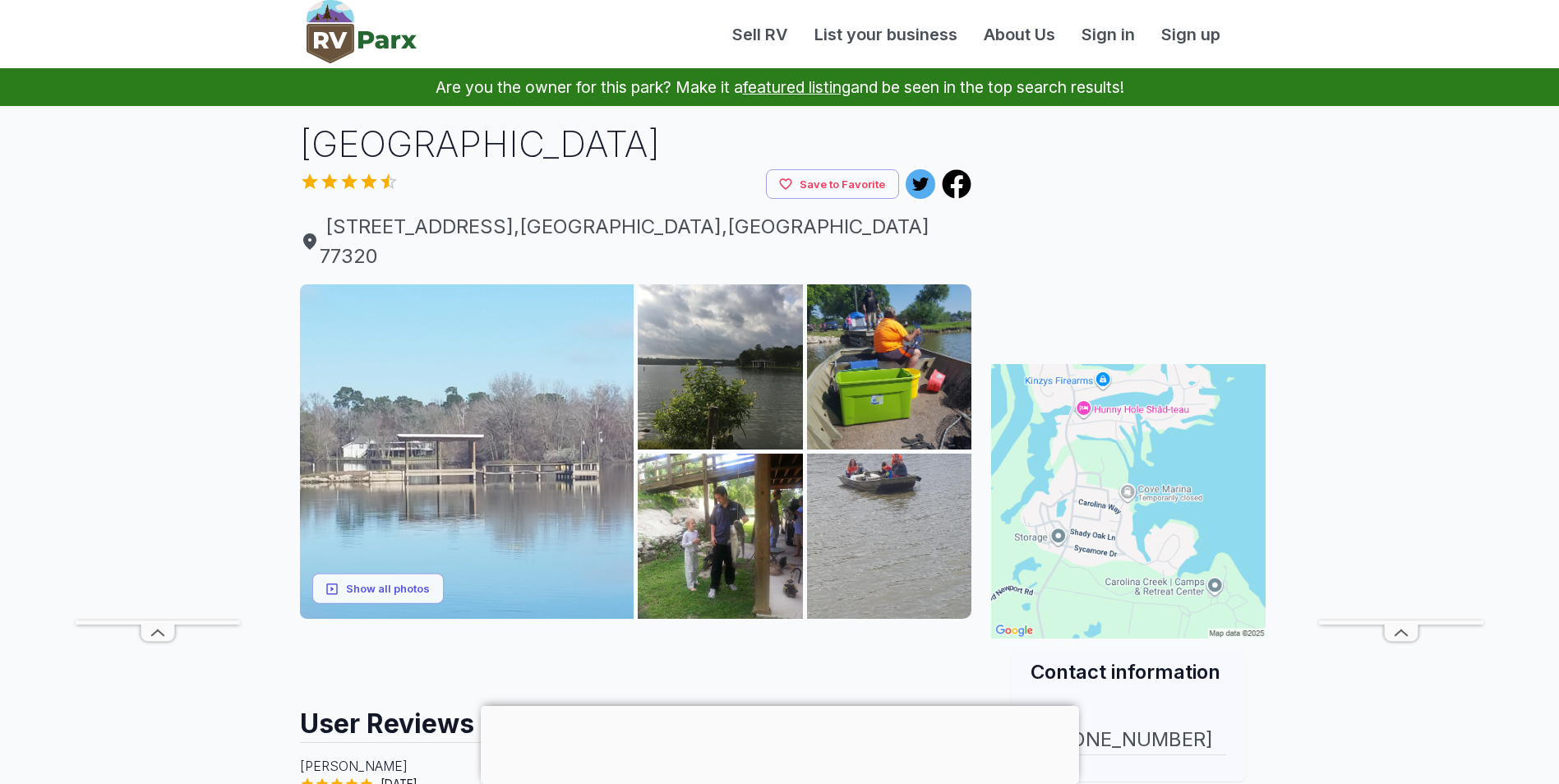
click at [506, 412] on img at bounding box center [466, 451] width 334 height 334
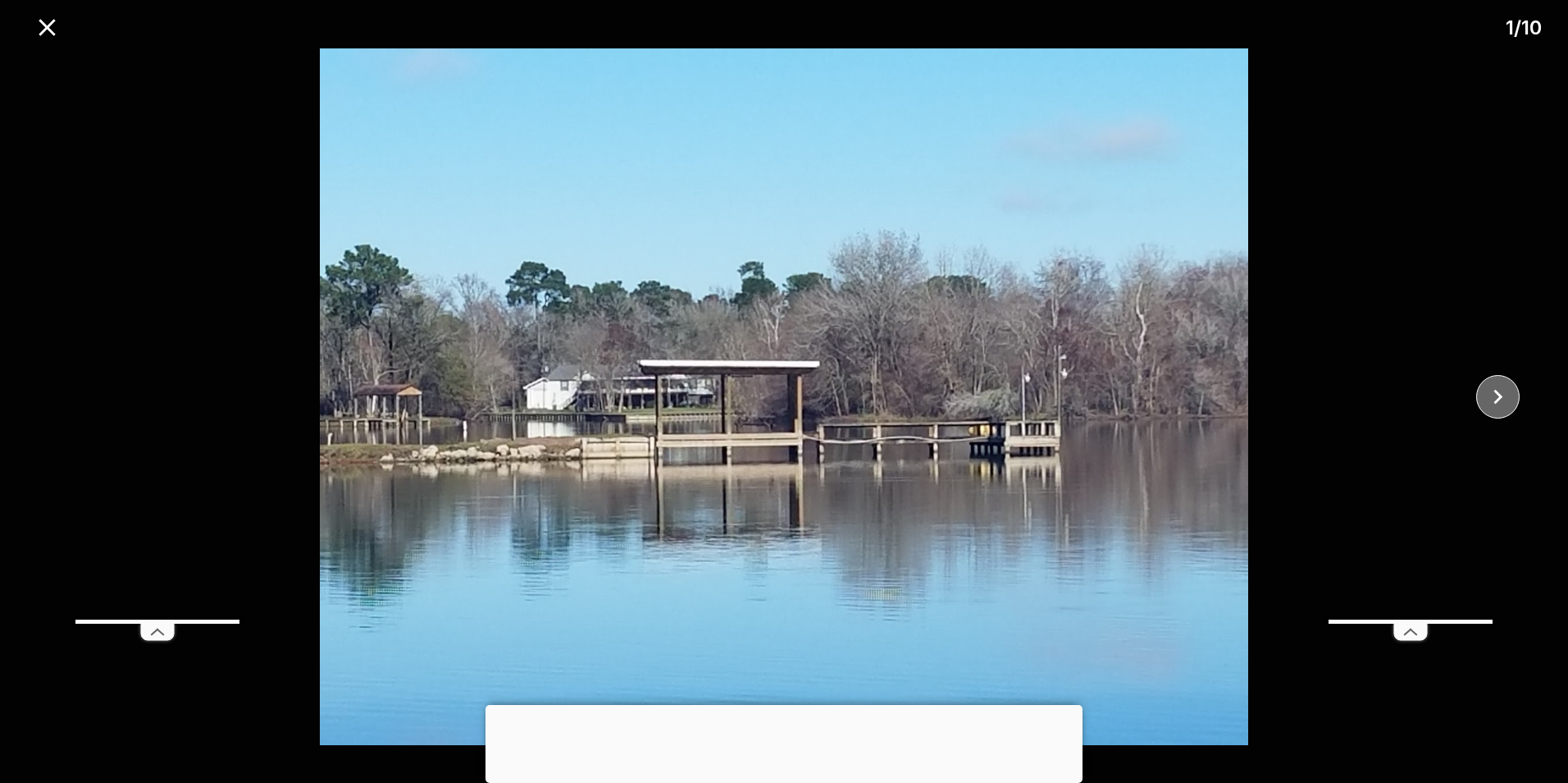
click at [1503, 400] on icon "close" at bounding box center [1497, 396] width 29 height 29
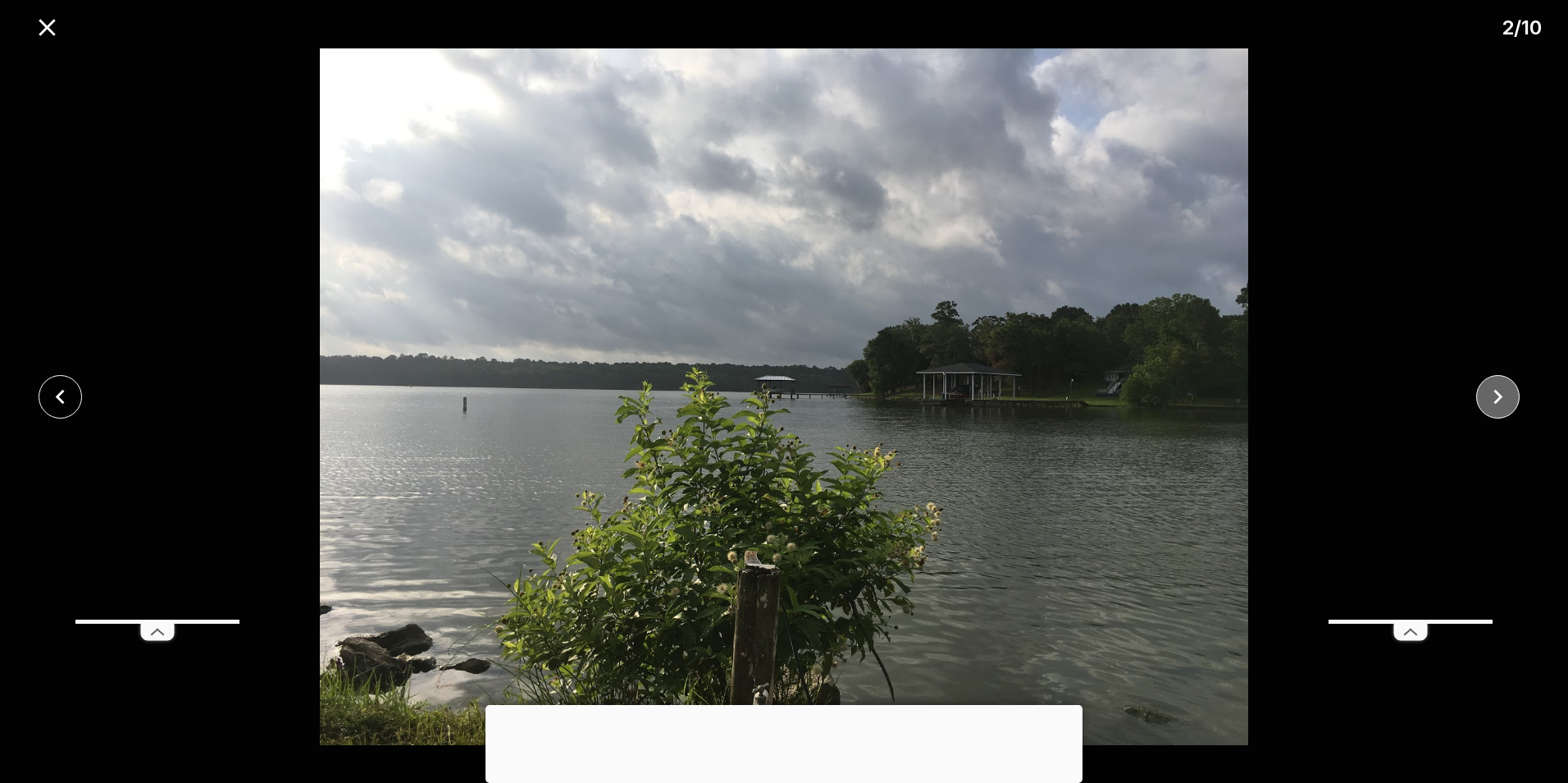
click at [1503, 400] on icon "close" at bounding box center [1497, 396] width 29 height 29
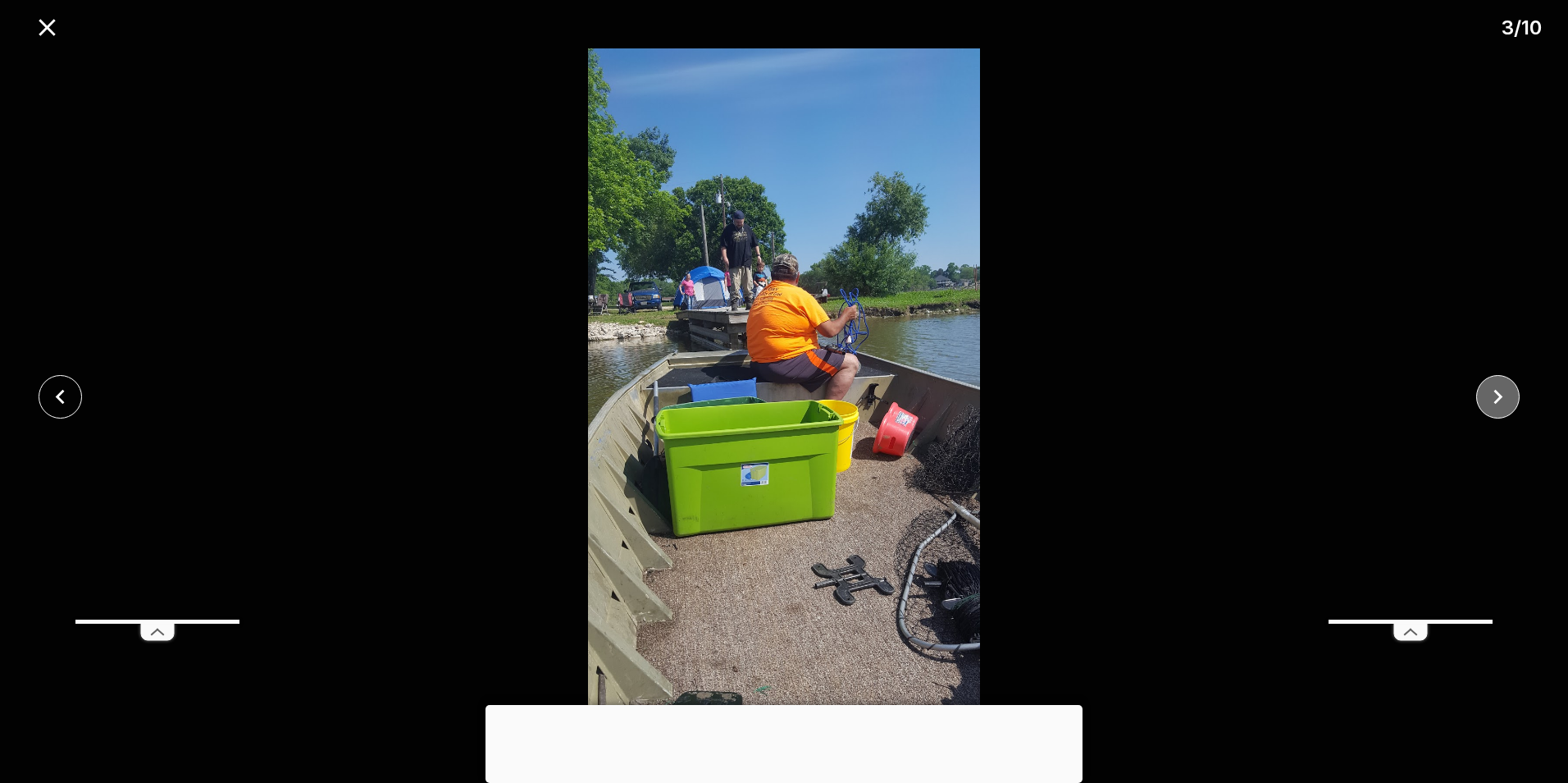
click at [1503, 400] on icon "close" at bounding box center [1497, 396] width 29 height 29
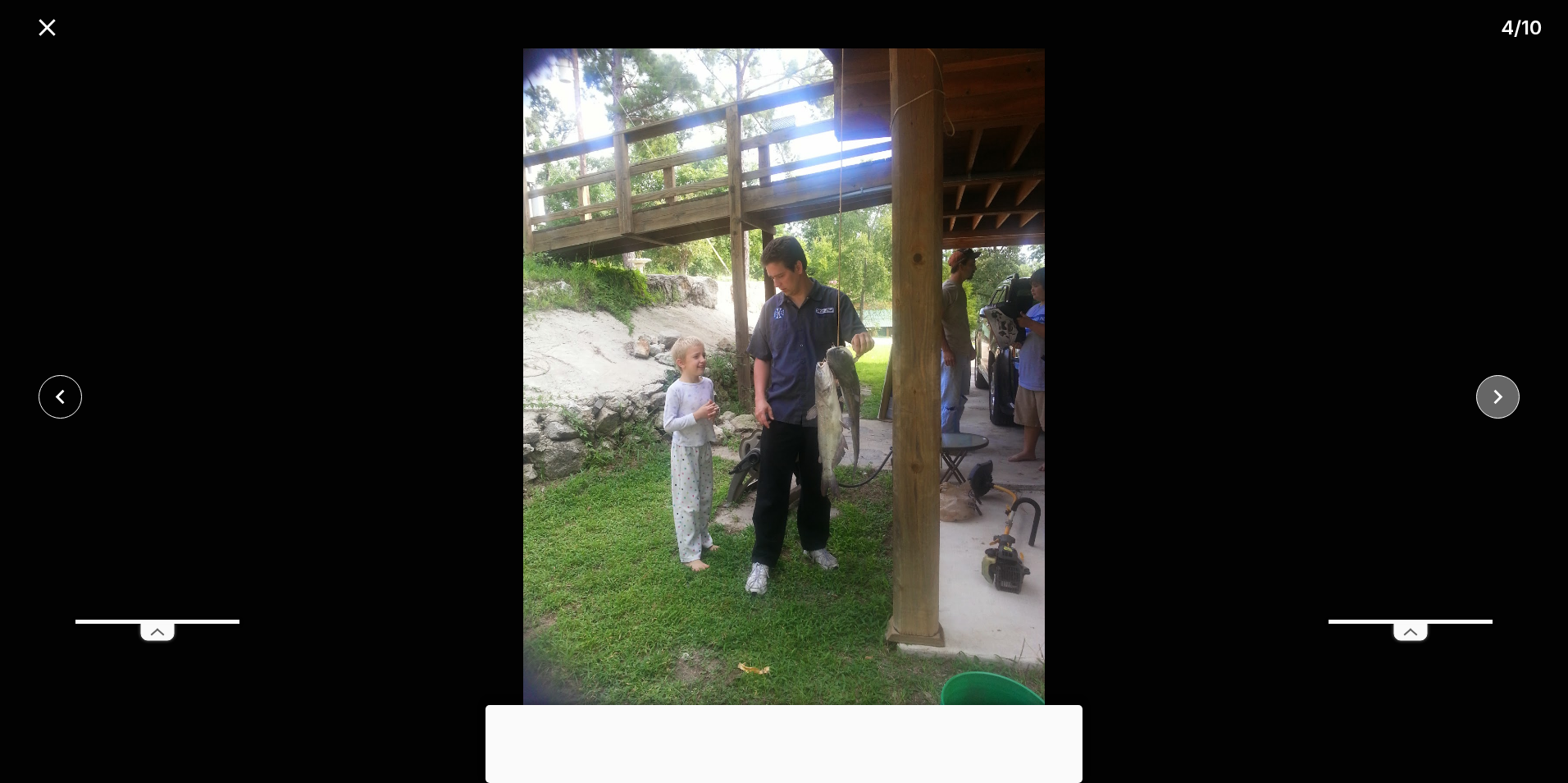
click at [1503, 400] on icon "close" at bounding box center [1497, 396] width 29 height 29
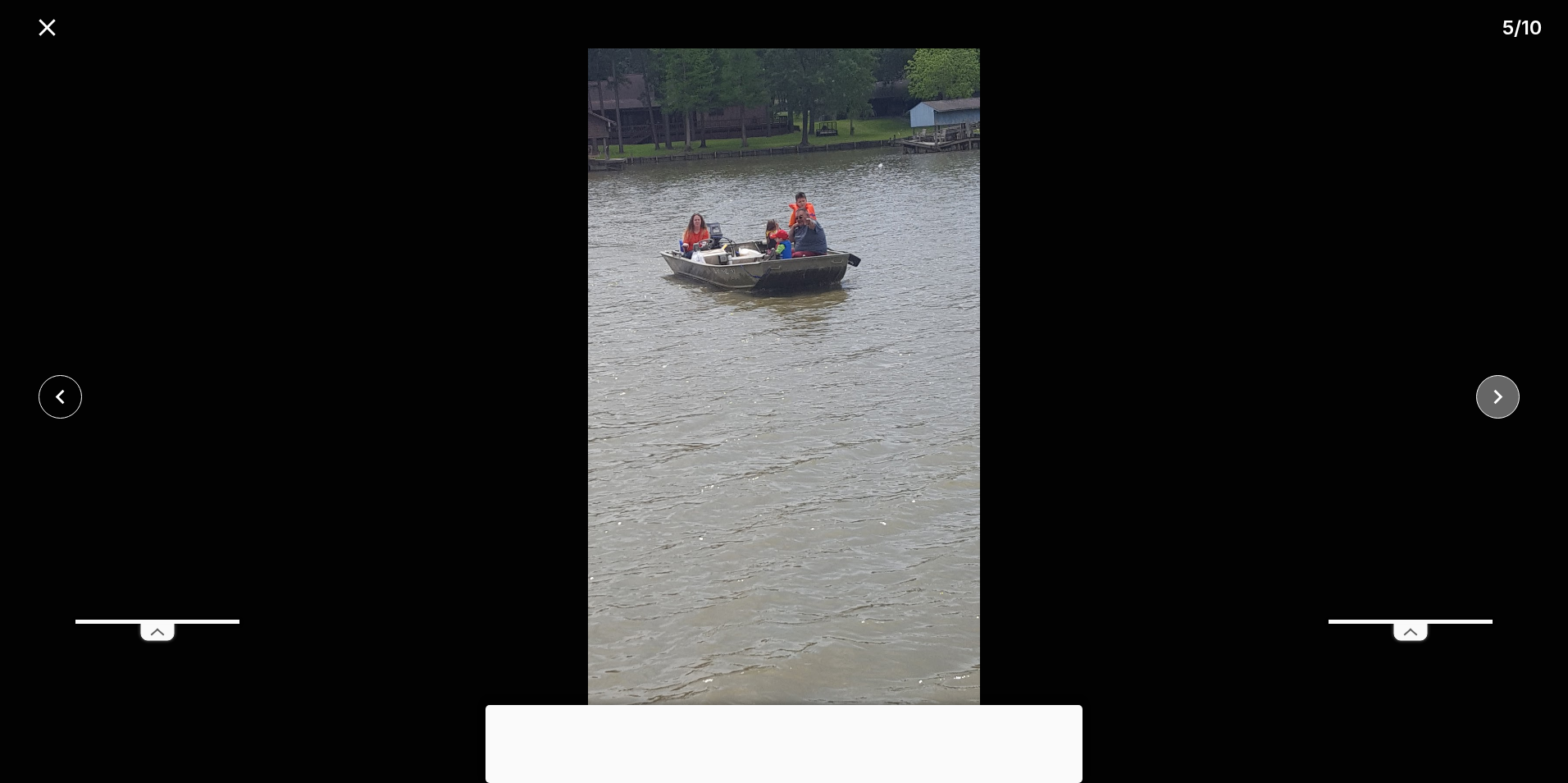
click at [1503, 400] on icon "close" at bounding box center [1497, 396] width 29 height 29
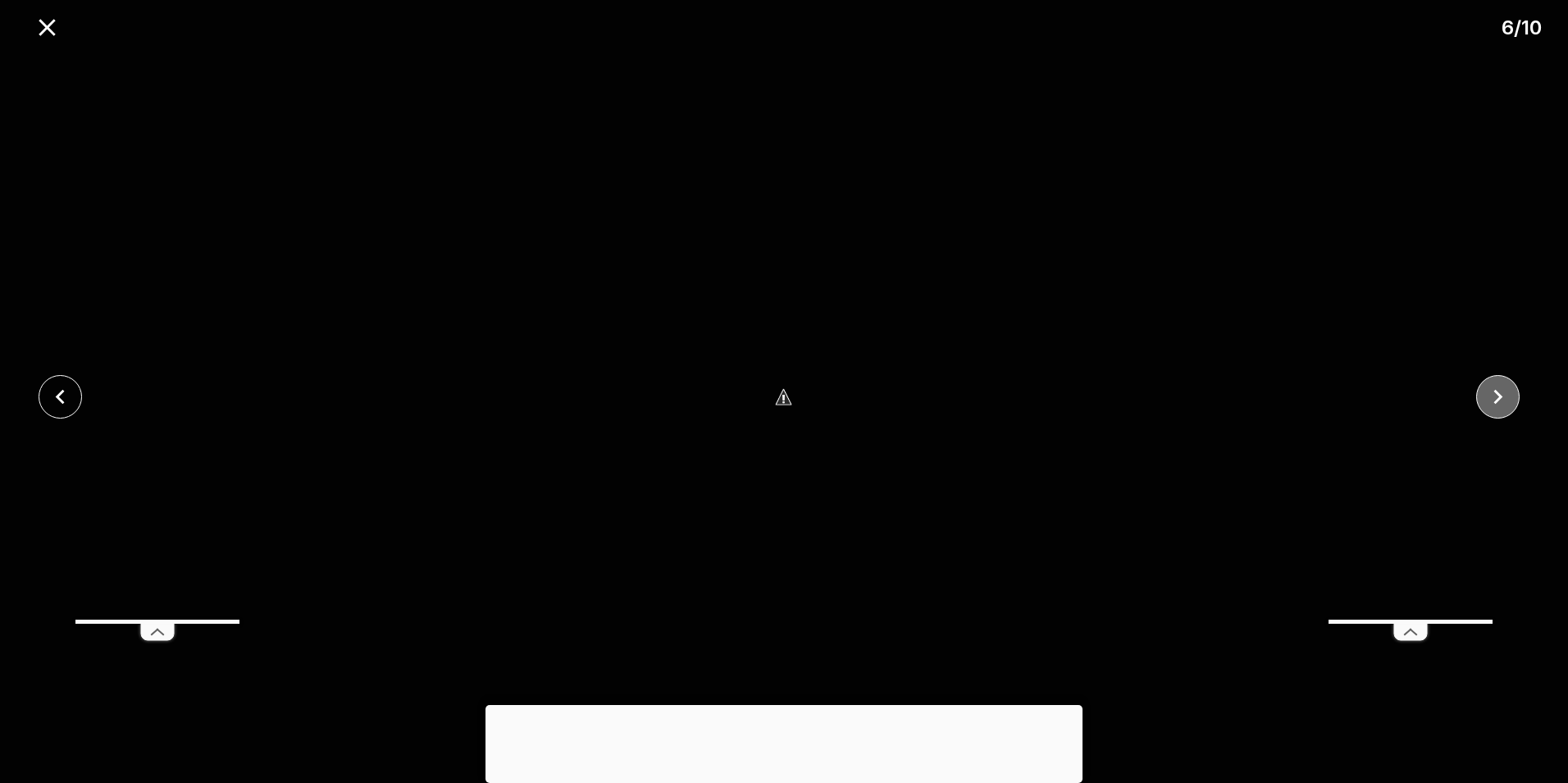
click at [1503, 395] on icon "close" at bounding box center [1497, 396] width 29 height 29
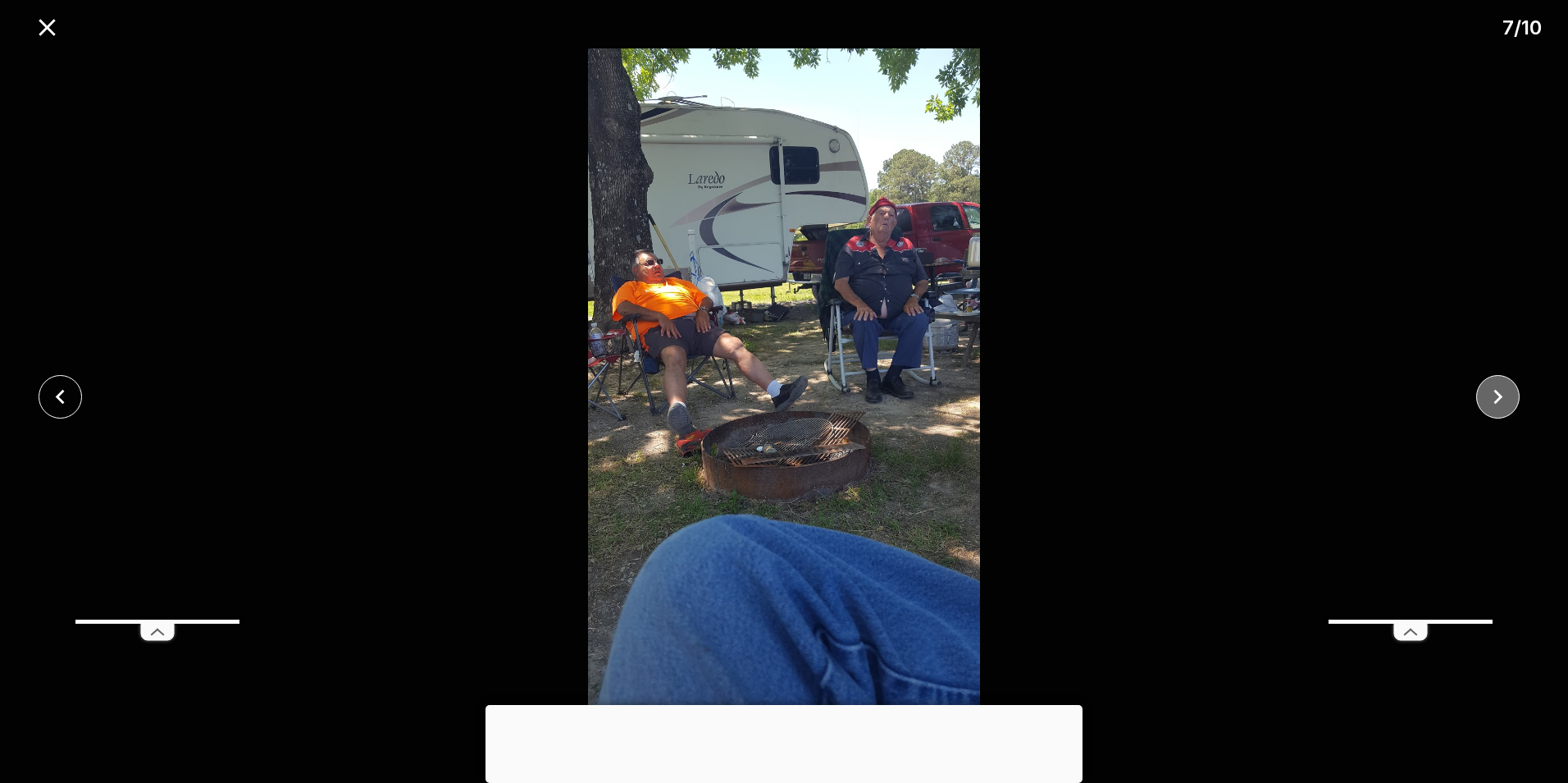
click at [1506, 393] on icon "close" at bounding box center [1497, 396] width 29 height 29
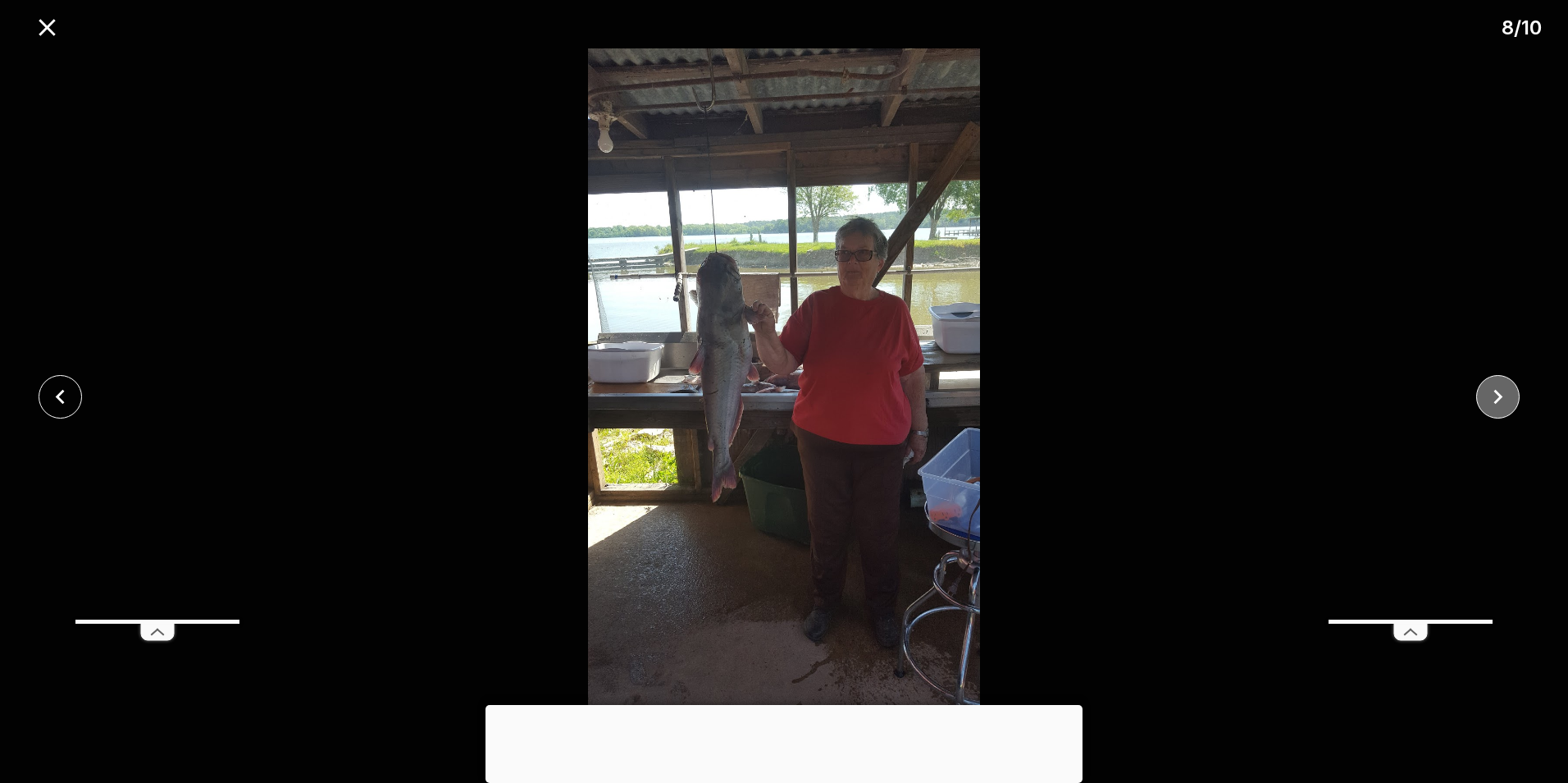
click at [1506, 393] on icon "close" at bounding box center [1497, 396] width 29 height 29
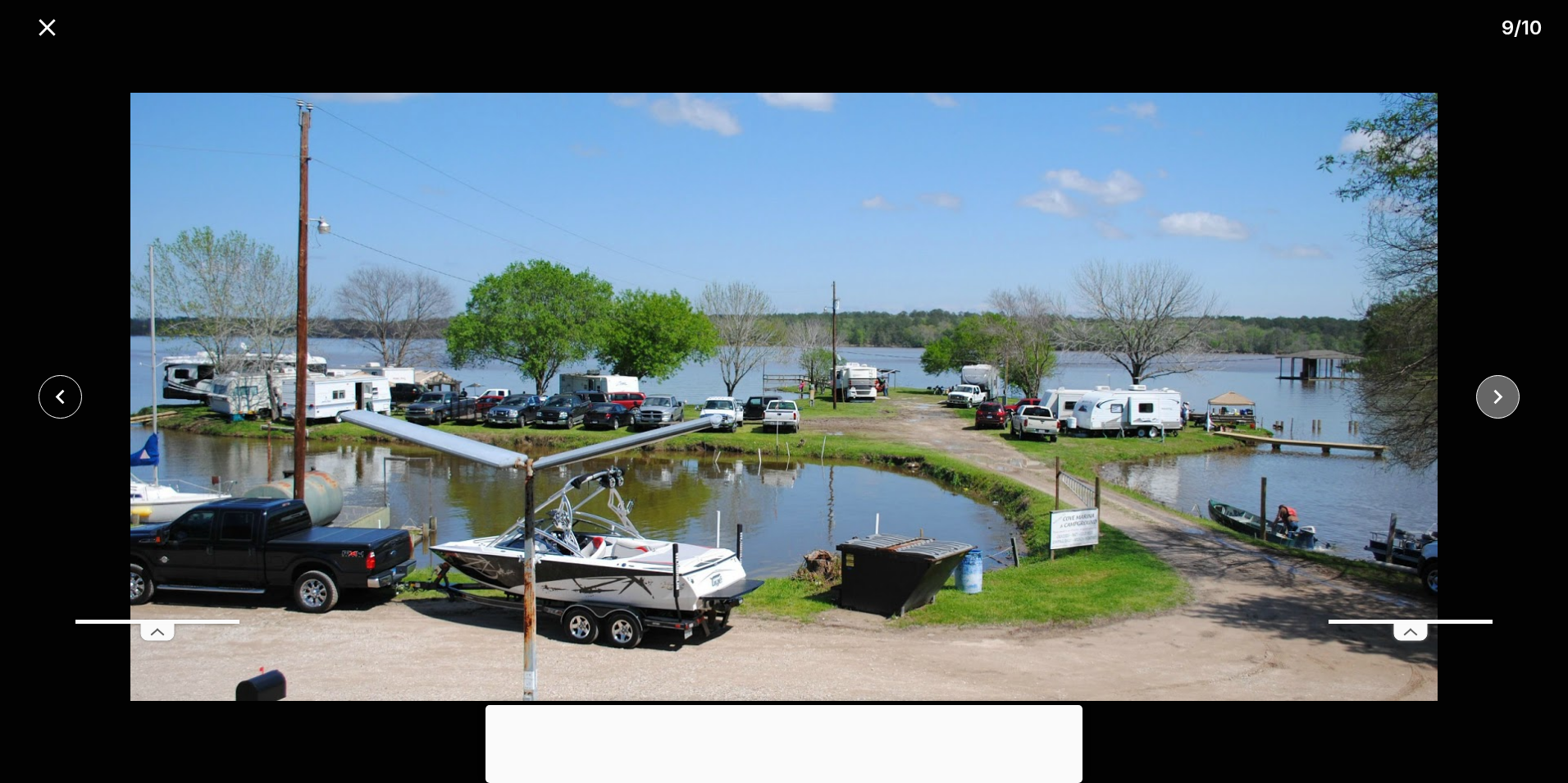
click at [1506, 393] on icon "close" at bounding box center [1497, 396] width 29 height 29
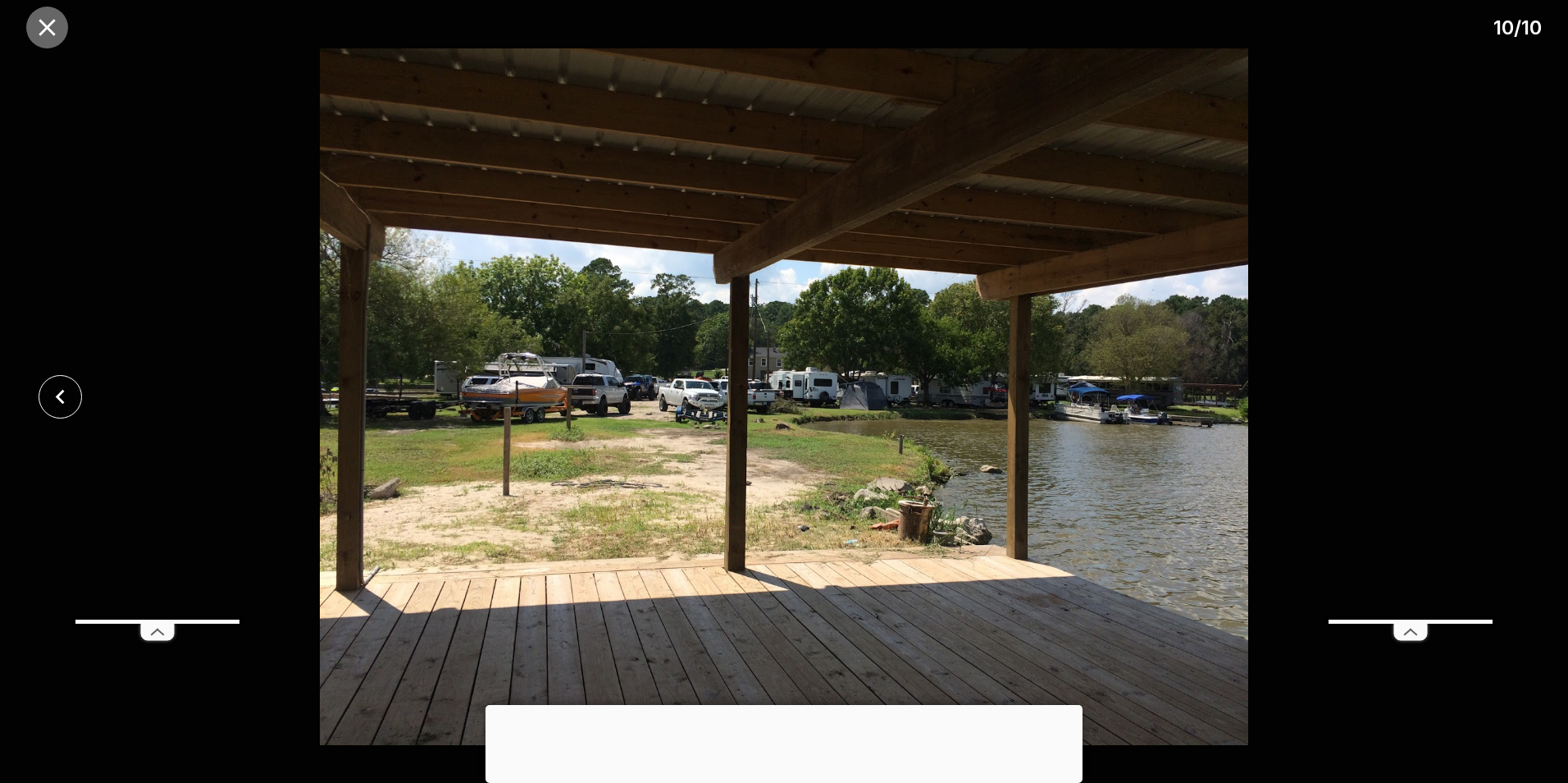
click at [50, 30] on icon "close" at bounding box center [46, 27] width 17 height 17
